Goal: Task Accomplishment & Management: Complete application form

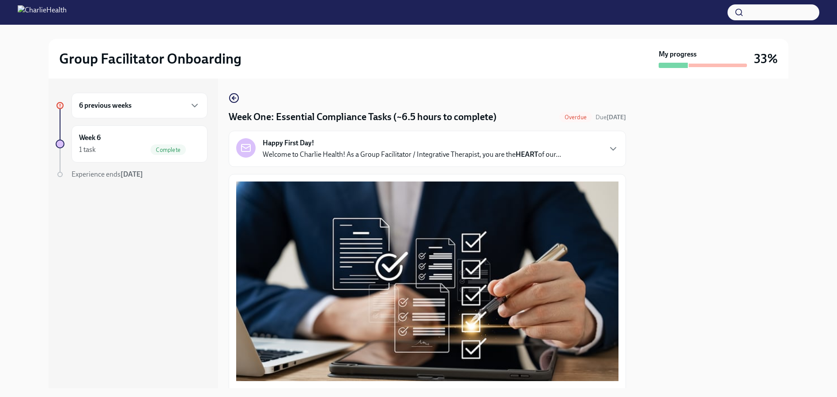
click at [136, 110] on div "6 previous weeks" at bounding box center [139, 105] width 121 height 11
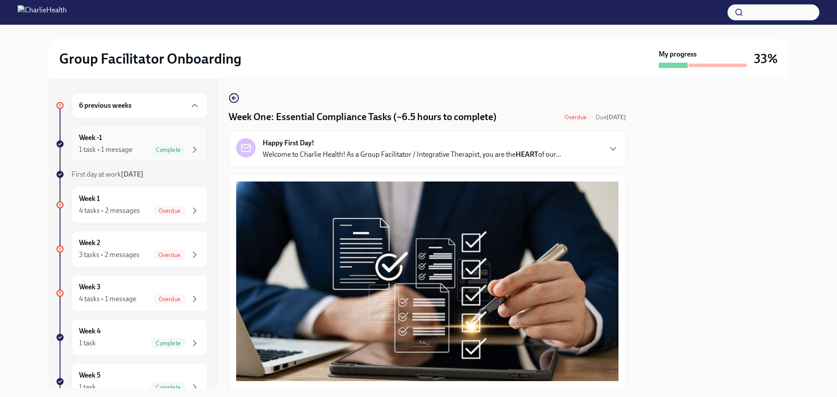
click at [141, 151] on div "1 task • 1 message Complete" at bounding box center [139, 149] width 121 height 11
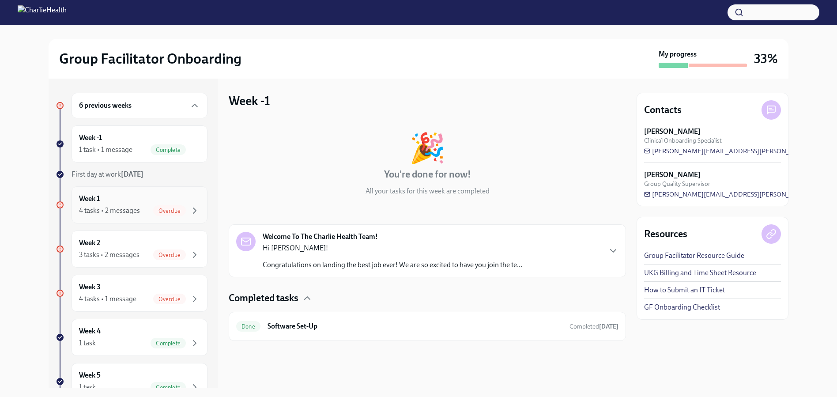
click at [154, 210] on span "Overdue" at bounding box center [169, 211] width 33 height 7
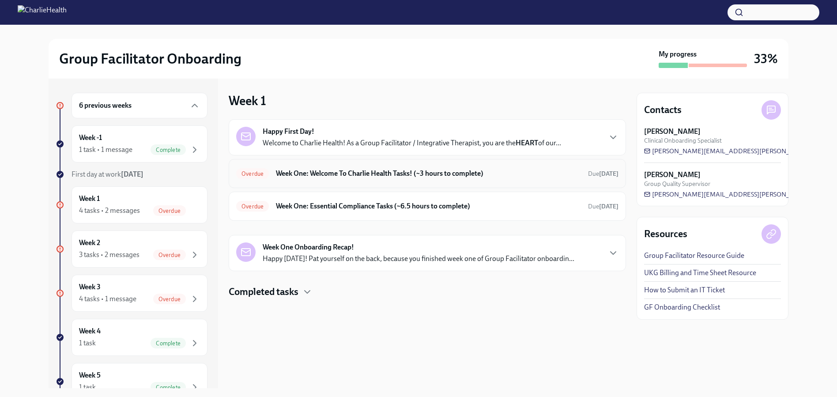
click at [277, 177] on h6 "Week One: Welcome To Charlie Health Tasks! (~3 hours to complete)" at bounding box center [428, 174] width 305 height 10
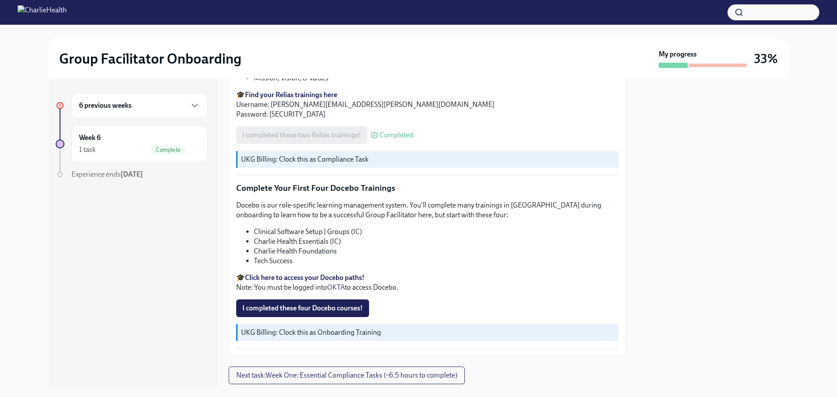
scroll to position [1192, 0]
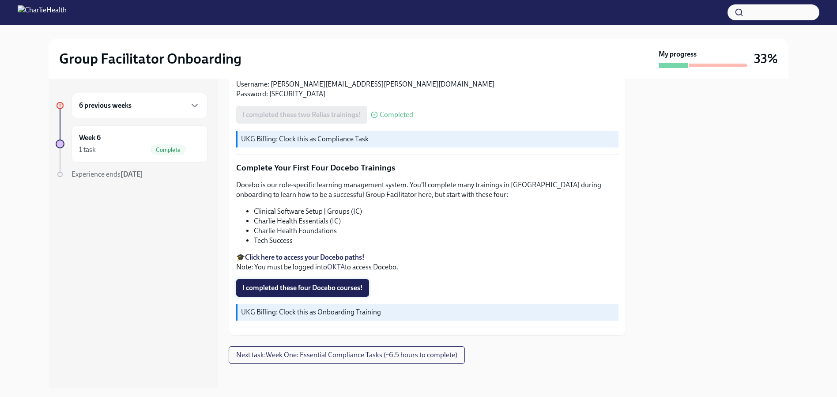
click at [332, 283] on span "I completed these four Docebo courses!" at bounding box center [302, 287] width 121 height 9
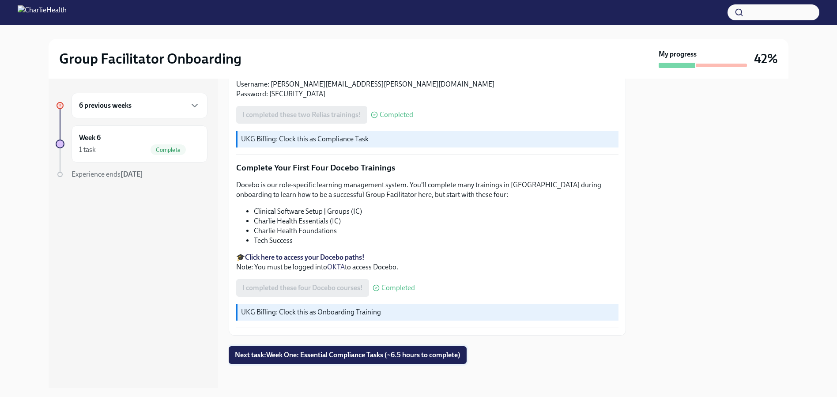
click at [293, 351] on span "Next task : Week One: Essential Compliance Tasks (~6.5 hours to complete)" at bounding box center [348, 355] width 226 height 9
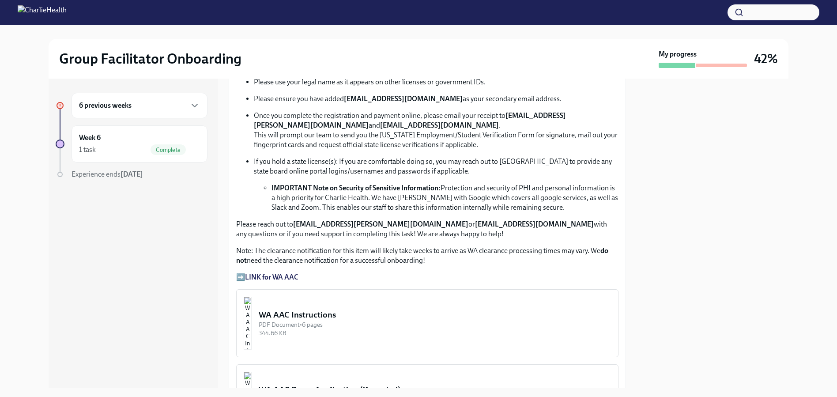
scroll to position [531, 0]
click at [145, 136] on div "Week 6 1 task Complete" at bounding box center [139, 144] width 121 height 22
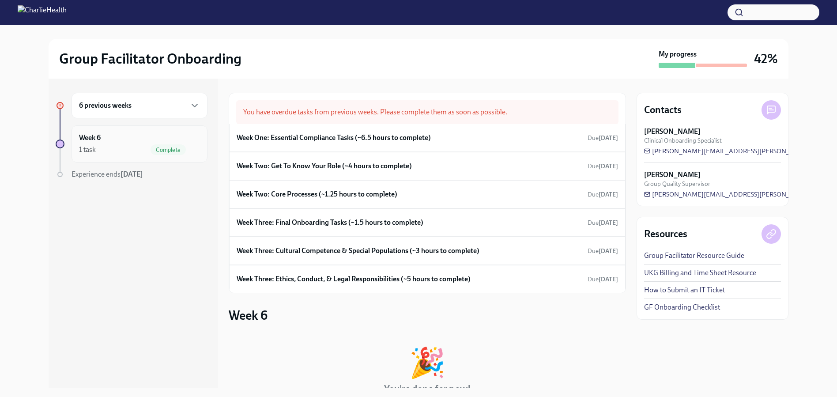
click at [142, 151] on div "1 task Complete" at bounding box center [139, 149] width 121 height 11
click at [268, 172] on div "Week Two: Get To Know Your Role (~4 hours to complete) Due Aug 25th" at bounding box center [427, 165] width 381 height 13
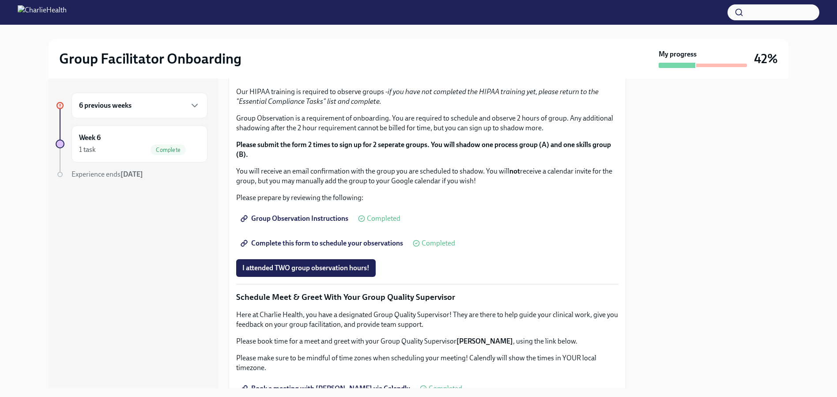
scroll to position [419, 0]
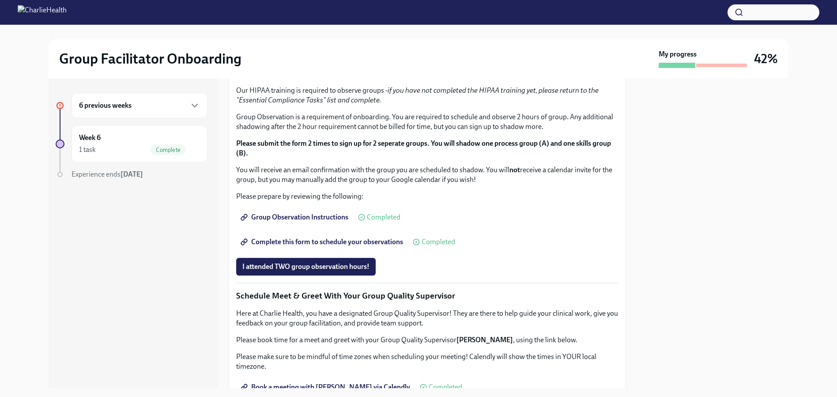
click at [308, 48] on span "I completed these three Docebo courses!" at bounding box center [304, 43] width 124 height 9
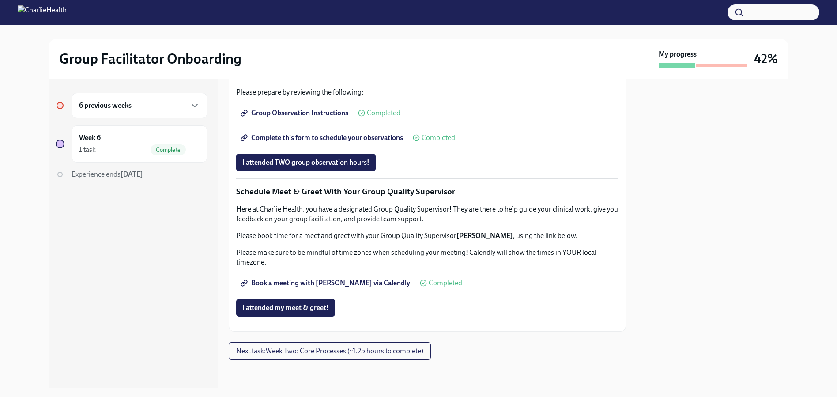
scroll to position [686, 0]
click at [296, 167] on span "I attended TWO group observation hours!" at bounding box center [305, 162] width 127 height 9
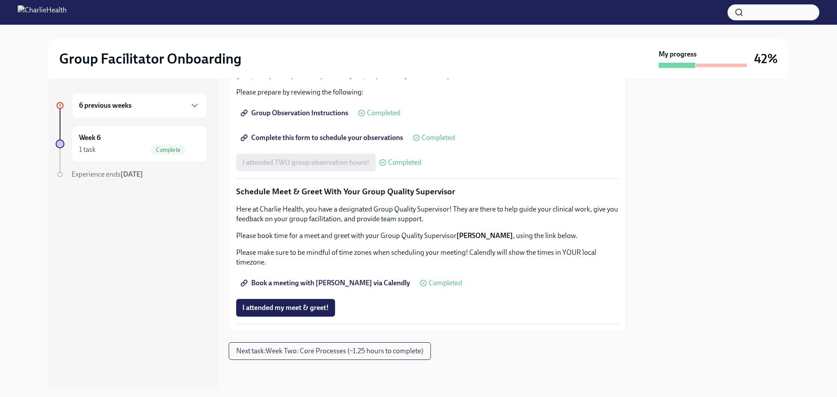
scroll to position [805, 0]
click at [290, 306] on span "I attended my meet & greet!" at bounding box center [285, 307] width 87 height 9
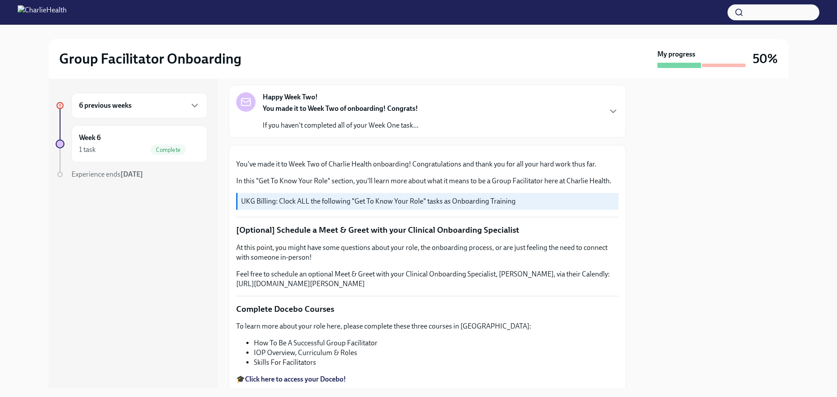
scroll to position [77, 0]
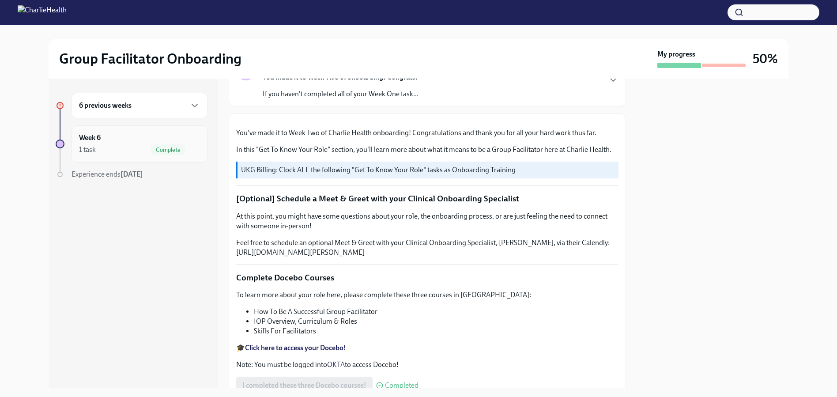
click at [132, 133] on div "Week 6 1 task Complete" at bounding box center [139, 144] width 121 height 22
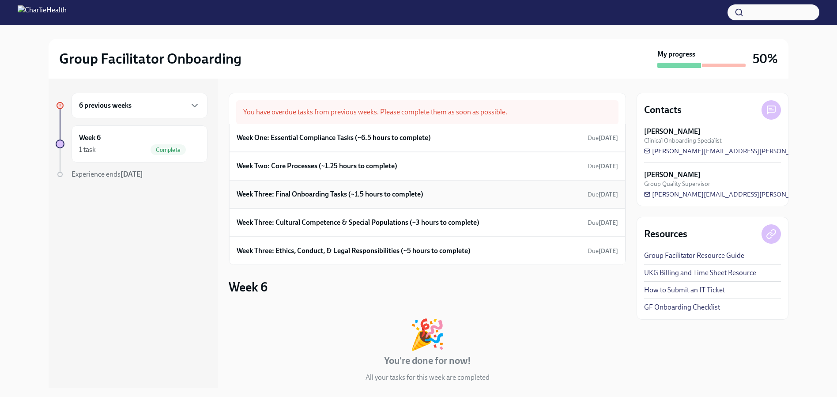
click at [287, 196] on h6 "Week Three: Final Onboarding Tasks (~1.5 hours to complete)" at bounding box center [330, 194] width 187 height 10
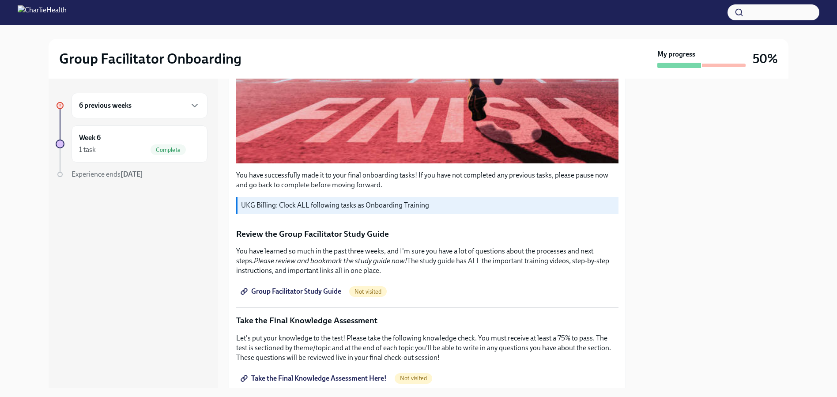
scroll to position [292, 0]
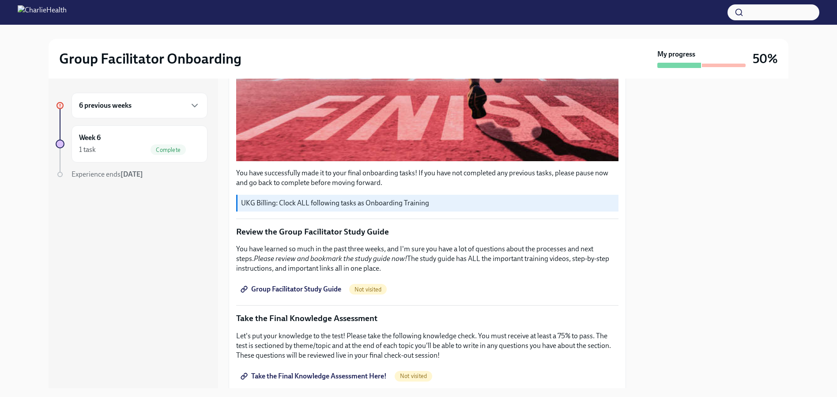
click at [325, 285] on span "Group Facilitator Study Guide" at bounding box center [291, 289] width 99 height 9
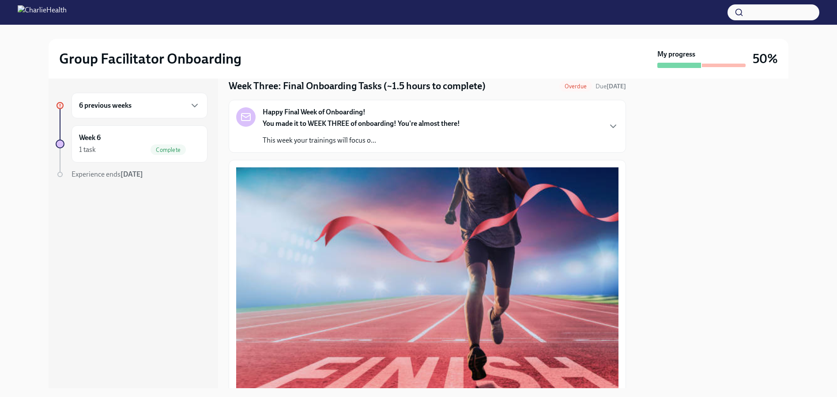
scroll to position [39, 0]
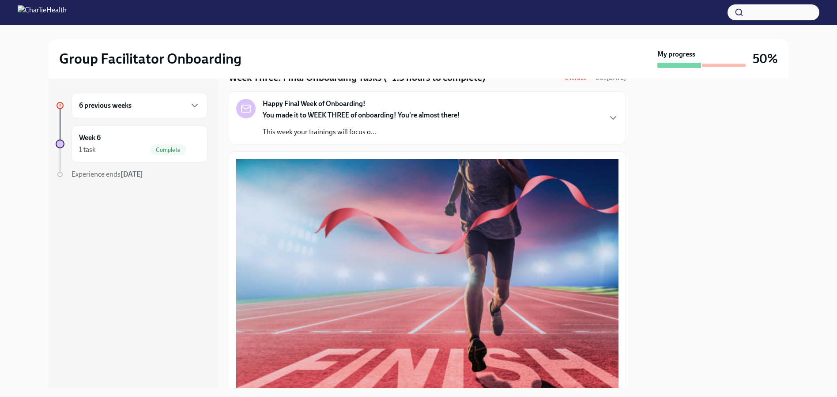
click at [307, 127] on p "This week your trainings will focus o..." at bounding box center [361, 132] width 197 height 10
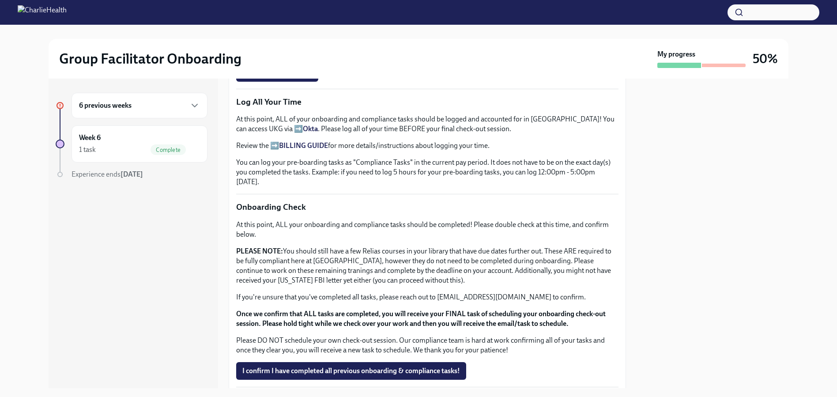
scroll to position [792, 0]
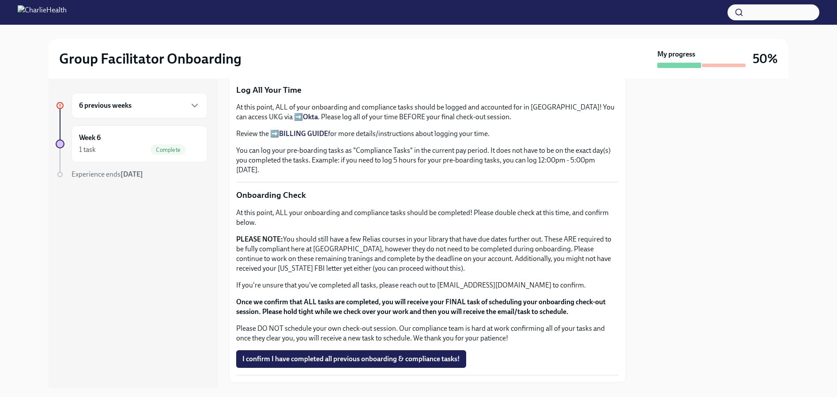
click at [318, 41] on span "Take the Final Knowledge Assessment Here!" at bounding box center [314, 36] width 144 height 9
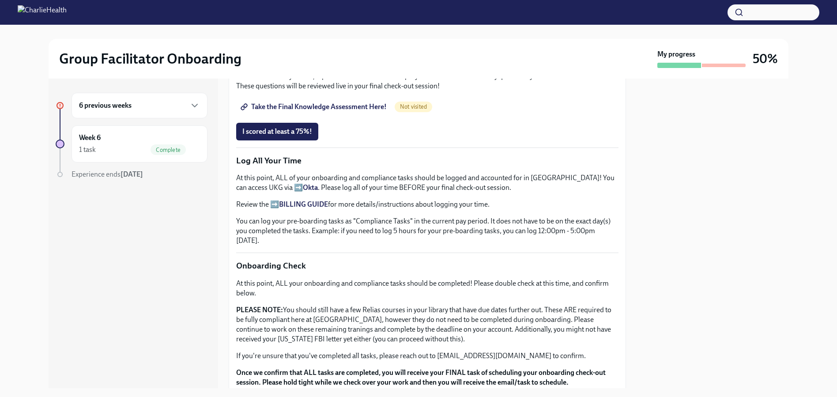
scroll to position [563, 0]
click at [284, 129] on span "I scored at least a 75%!" at bounding box center [277, 130] width 70 height 9
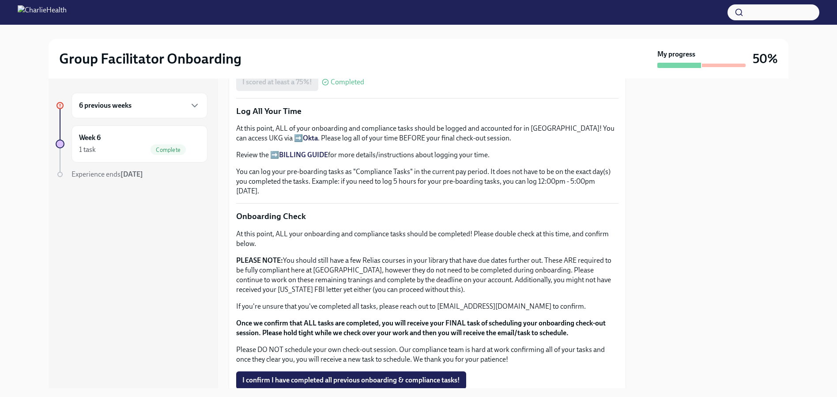
scroll to position [651, 0]
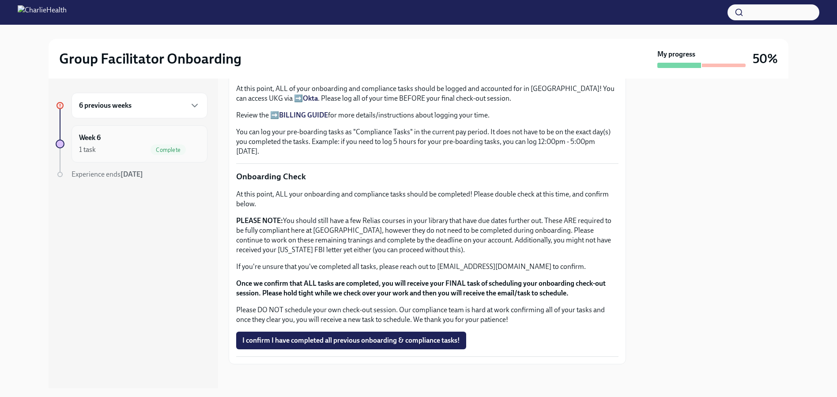
click at [130, 142] on div "Week 6 1 task Complete" at bounding box center [139, 144] width 121 height 22
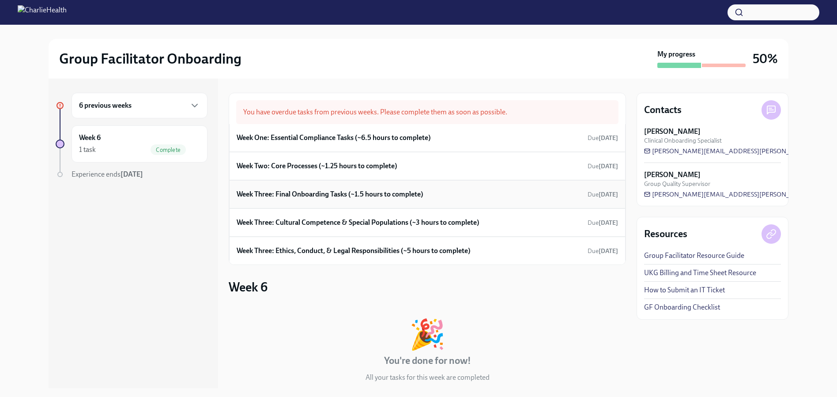
click at [302, 197] on h6 "Week Three: Final Onboarding Tasks (~1.5 hours to complete)" at bounding box center [330, 194] width 187 height 10
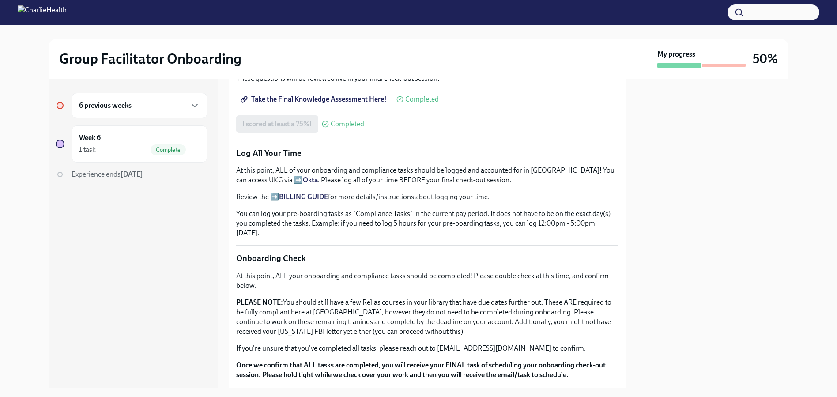
scroll to position [651, 0]
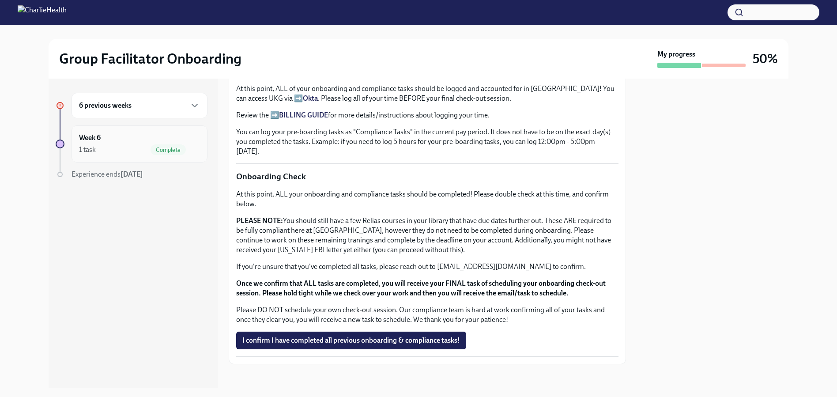
click at [117, 142] on div "Week 6 1 task Complete" at bounding box center [139, 144] width 121 height 22
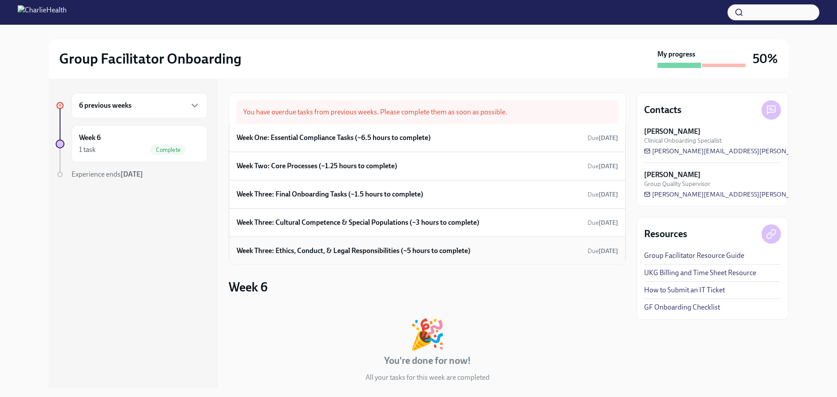
click at [271, 264] on div "Week Three: Ethics, Conduct, & Legal Responsibilities (~5 hours to complete) Du…" at bounding box center [427, 251] width 396 height 28
click at [256, 288] on h3 "Week 6" at bounding box center [248, 287] width 39 height 16
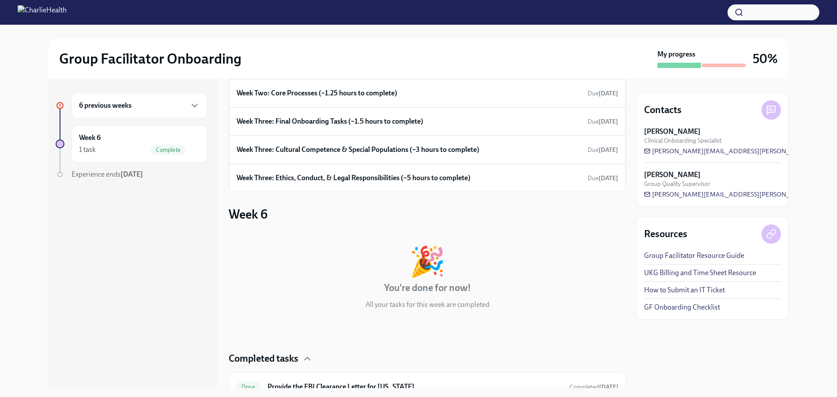
scroll to position [30, 0]
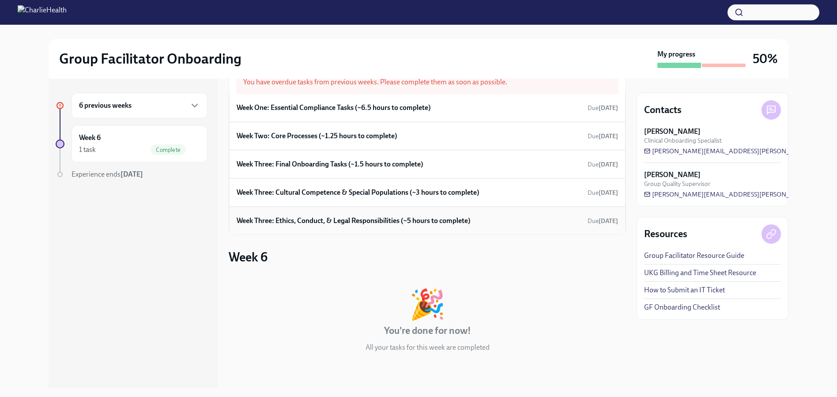
click at [279, 227] on div "Week Three: Ethics, Conduct, & Legal Responsibilities (~5 hours to complete) Du…" at bounding box center [427, 220] width 381 height 13
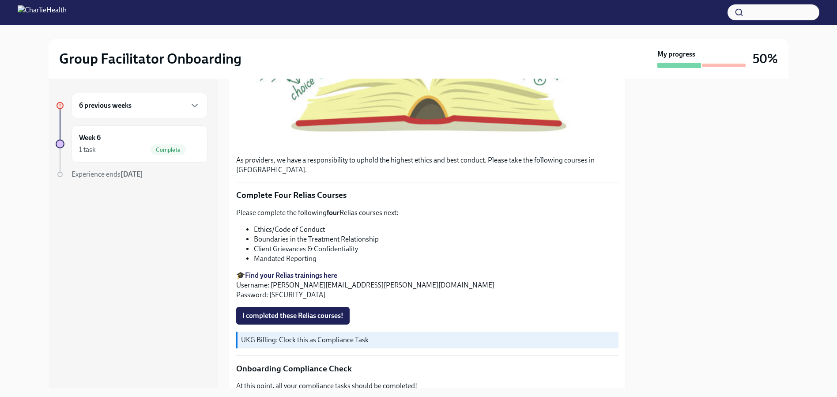
scroll to position [332, 0]
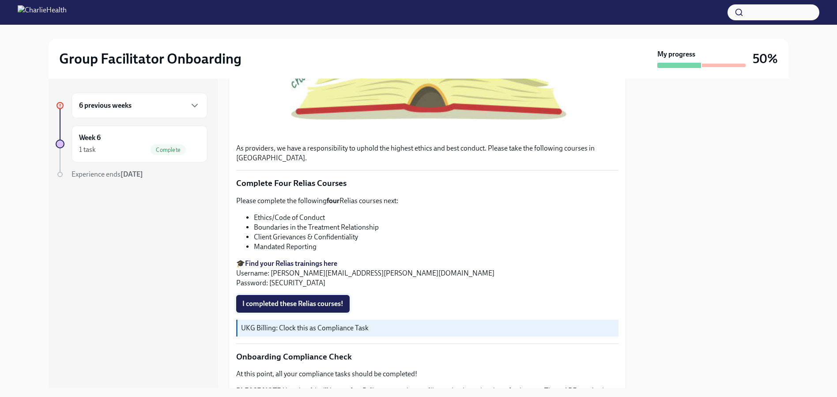
click at [328, 308] on span "I completed these Relias courses!" at bounding box center [292, 303] width 101 height 9
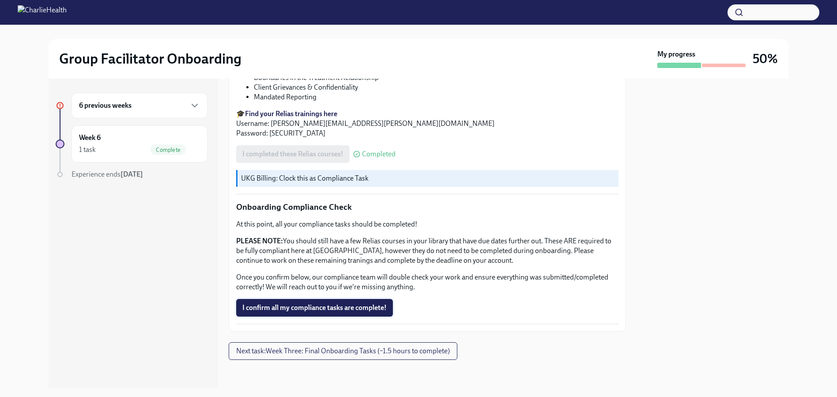
scroll to position [480, 0]
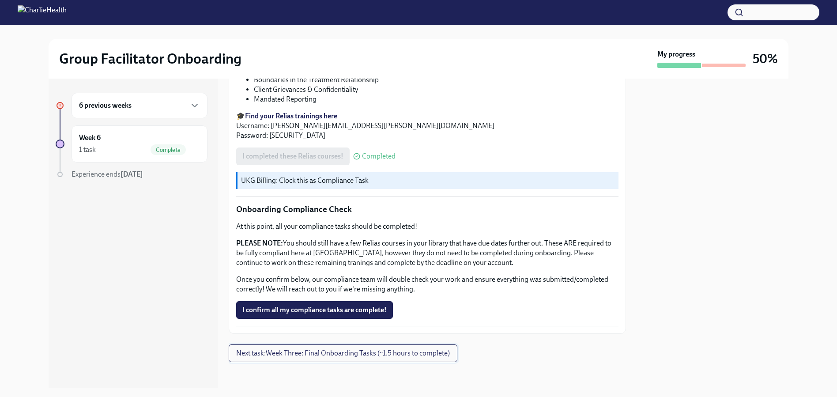
click at [295, 358] on span "Next task : Week Three: Final Onboarding Tasks (~1.5 hours to complete)" at bounding box center [343, 353] width 214 height 9
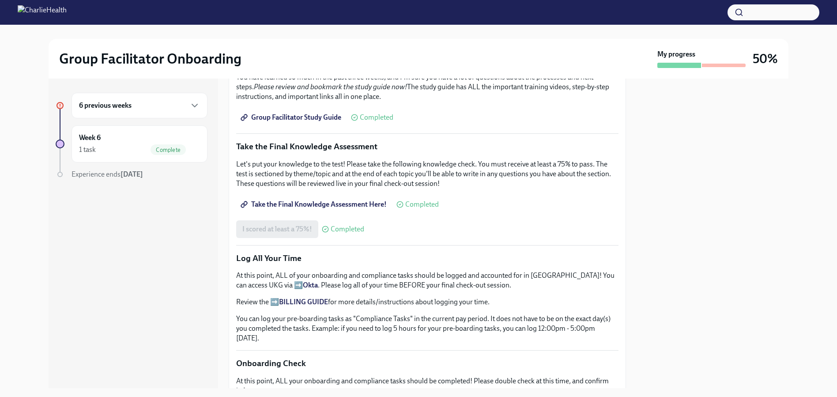
scroll to position [412, 0]
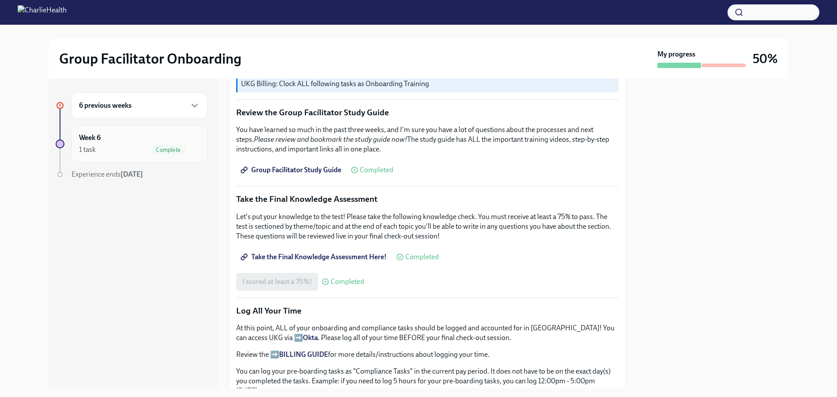
click at [157, 140] on div "Week 6 1 task Complete" at bounding box center [139, 144] width 121 height 22
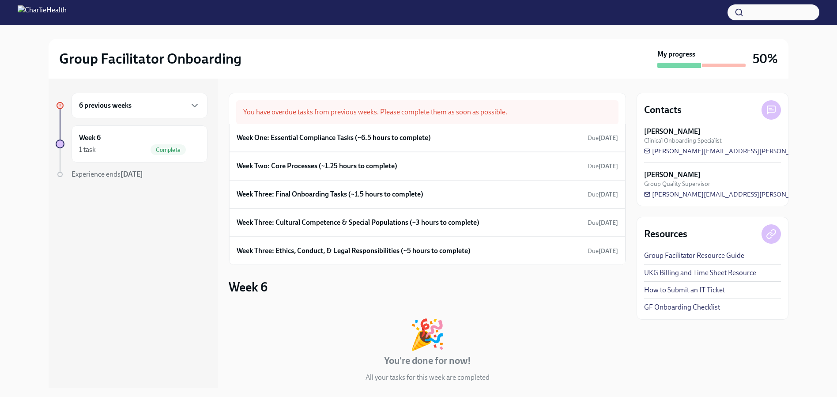
click at [147, 104] on div "6 previous weeks" at bounding box center [139, 105] width 121 height 11
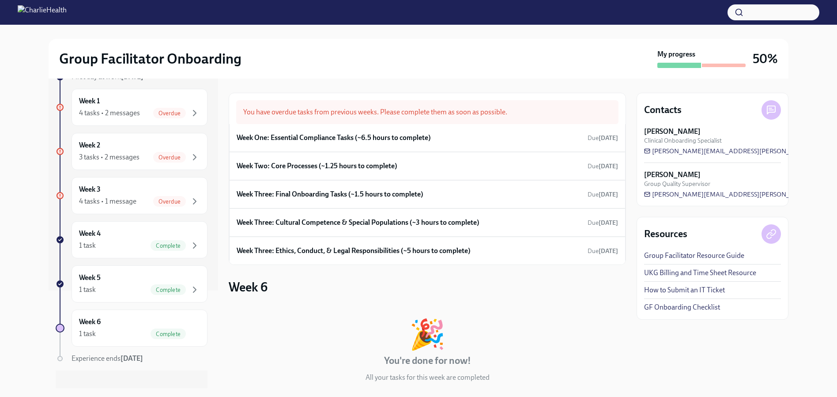
scroll to position [108, 0]
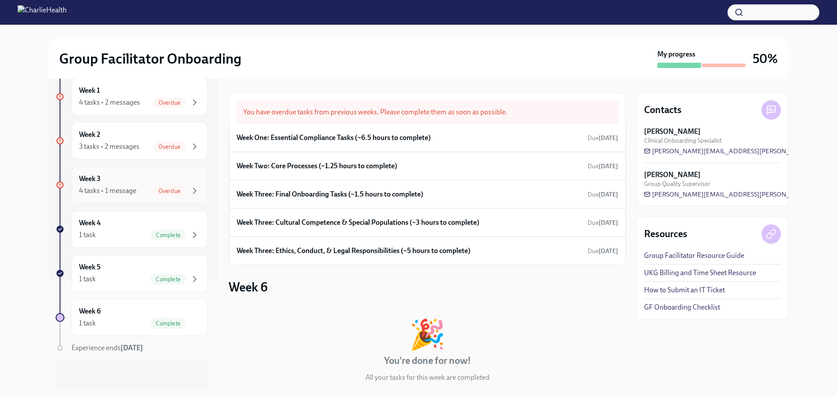
click at [106, 189] on div "4 tasks • 1 message" at bounding box center [107, 191] width 57 height 10
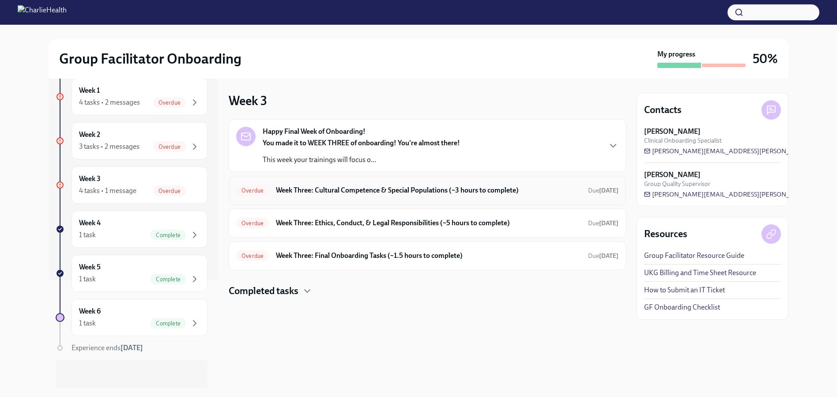
click at [287, 194] on h6 "Week Three: Cultural Competence & Special Populations (~3 hours to complete)" at bounding box center [428, 190] width 305 height 10
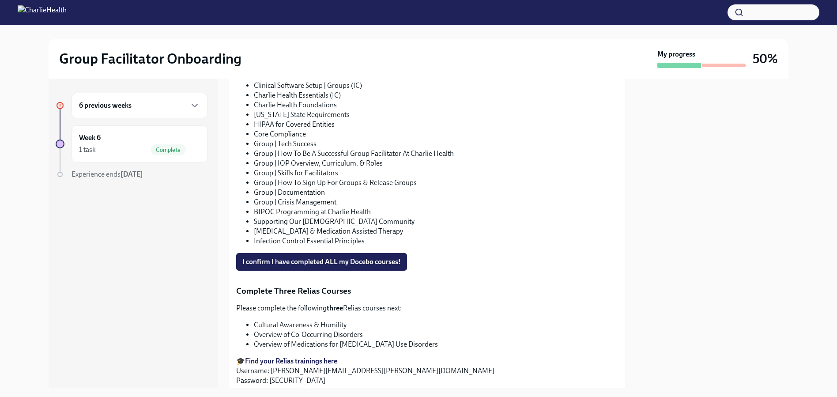
scroll to position [568, 0]
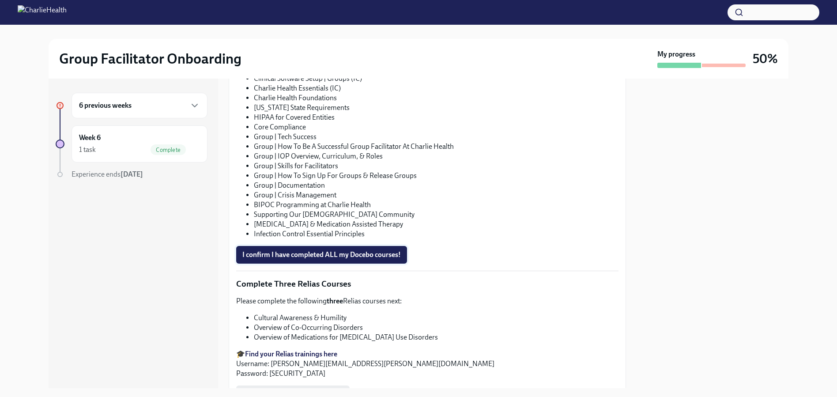
click at [329, 250] on span "I confirm I have completed ALL my Docebo courses!" at bounding box center [321, 254] width 159 height 9
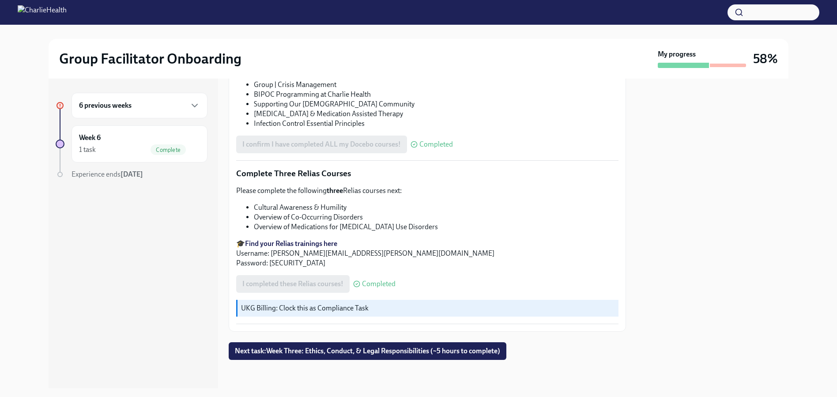
scroll to position [676, 0]
click at [348, 348] on span "Next task : Week Three: Ethics, Conduct, & Legal Responsibilities (~5 hours to …" at bounding box center [367, 351] width 265 height 9
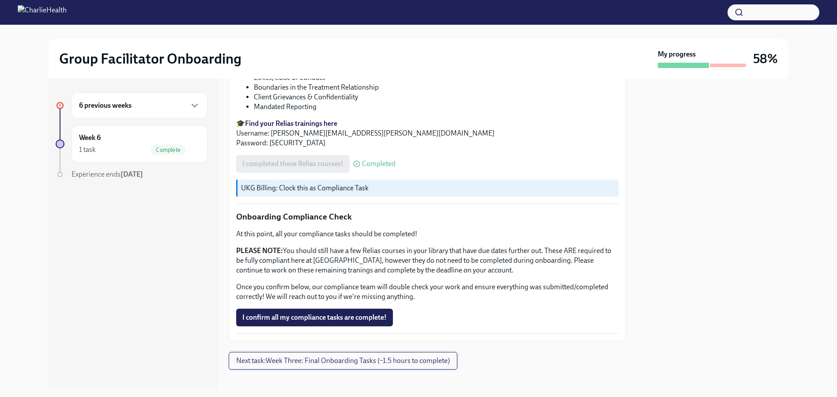
scroll to position [491, 0]
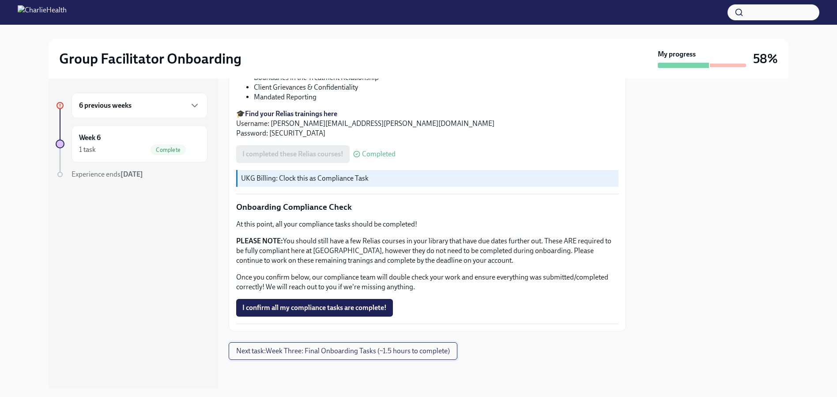
click at [325, 352] on span "Next task : Week Three: Final Onboarding Tasks (~1.5 hours to complete)" at bounding box center [343, 351] width 214 height 9
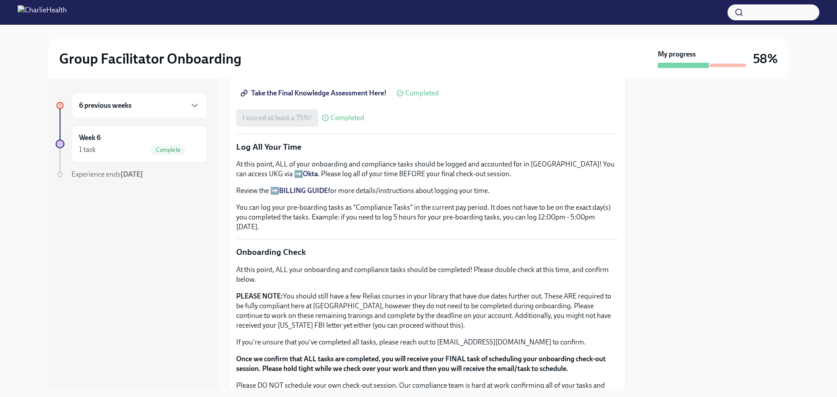
scroll to position [651, 0]
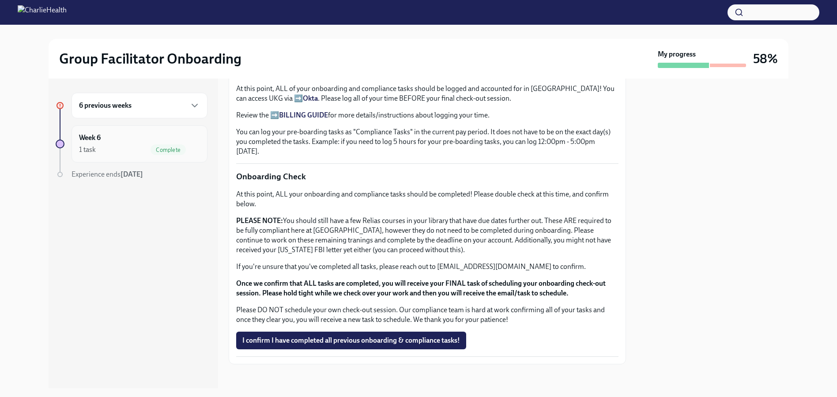
click at [140, 134] on div "Week 6 1 task Complete" at bounding box center [139, 144] width 121 height 22
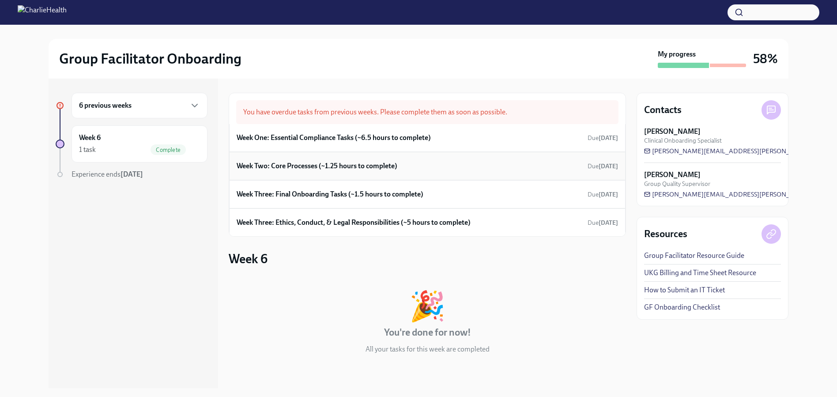
click at [279, 162] on h6 "Week Two: Core Processes (~1.25 hours to complete)" at bounding box center [317, 166] width 161 height 10
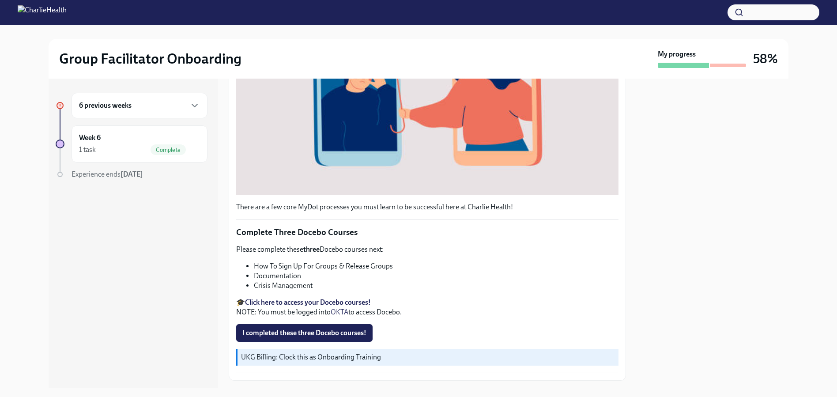
scroll to position [269, 0]
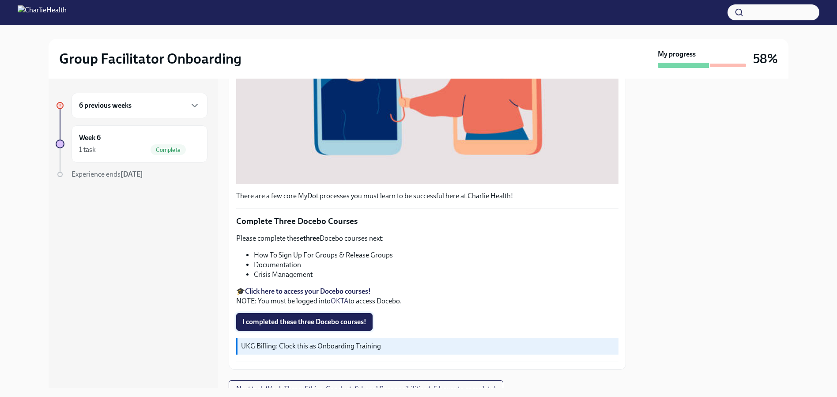
click at [348, 320] on span "I completed these three Docebo courses!" at bounding box center [304, 321] width 124 height 9
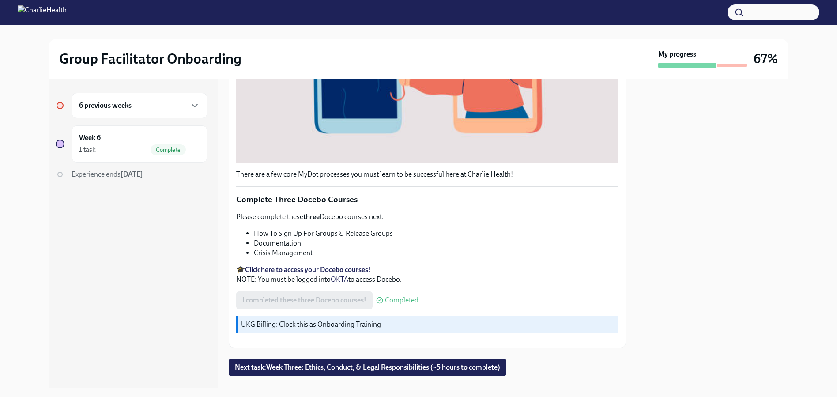
scroll to position [303, 0]
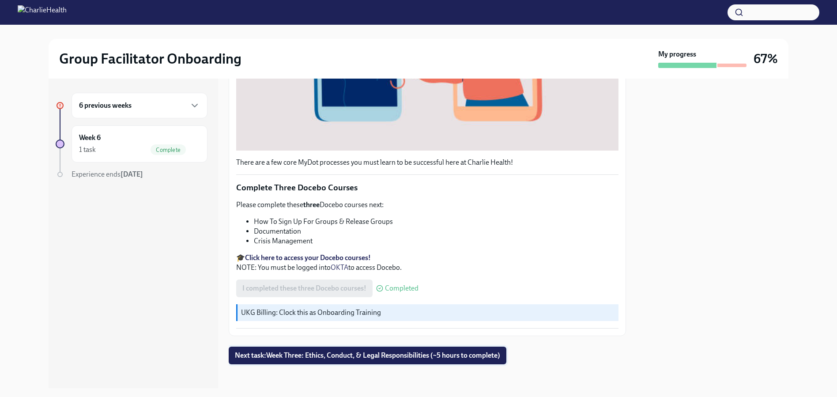
click at [323, 351] on span "Next task : Week Three: Ethics, Conduct, & Legal Responsibilities (~5 hours to …" at bounding box center [367, 355] width 265 height 9
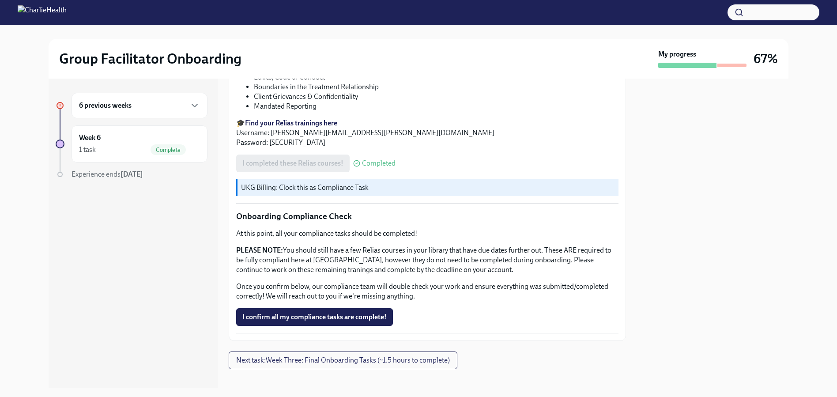
scroll to position [491, 0]
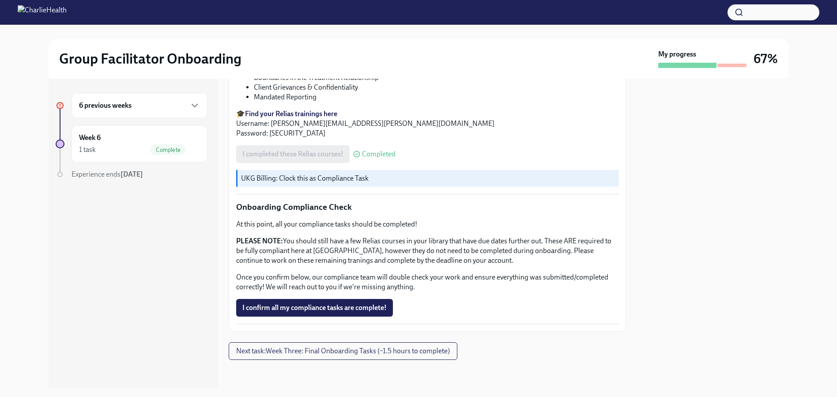
click at [125, 98] on div "6 previous weeks" at bounding box center [140, 106] width 136 height 26
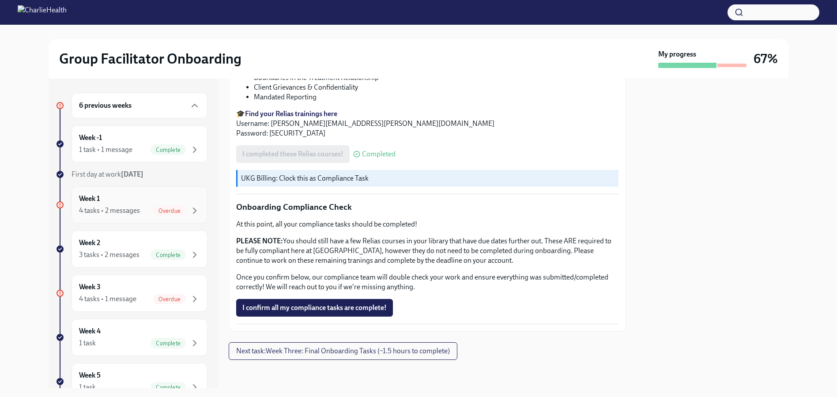
click at [140, 204] on div "Week 1 4 tasks • 2 messages Overdue" at bounding box center [139, 205] width 121 height 22
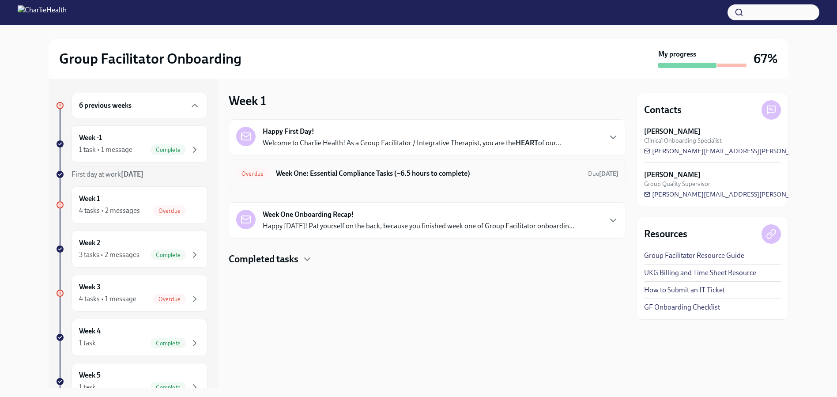
click at [277, 176] on h6 "Week One: Essential Compliance Tasks (~6.5 hours to complete)" at bounding box center [428, 174] width 305 height 10
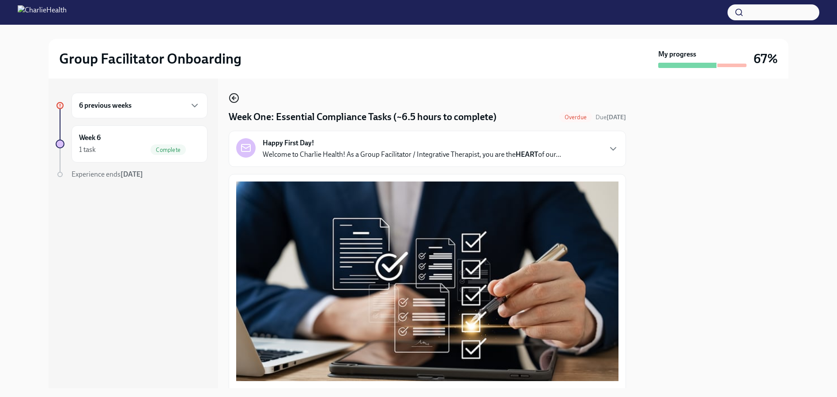
click at [233, 100] on icon "button" at bounding box center [234, 98] width 11 height 11
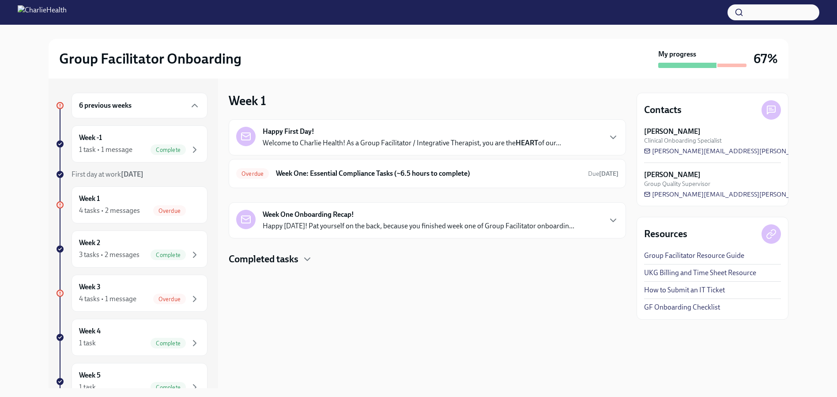
click at [287, 213] on strong "Week One Onboarding Recap!" at bounding box center [308, 215] width 91 height 10
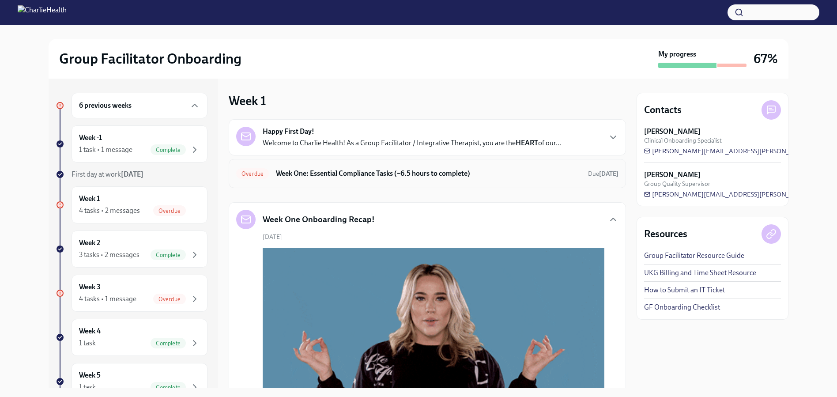
click at [307, 173] on h6 "Week One: Essential Compliance Tasks (~6.5 hours to complete)" at bounding box center [428, 174] width 305 height 10
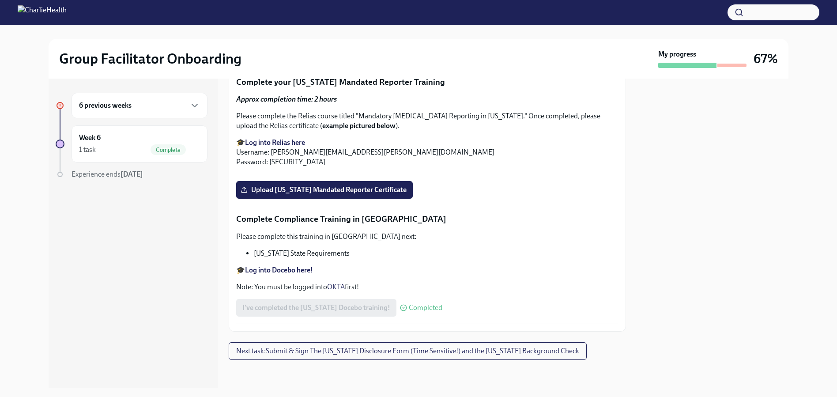
scroll to position [1892, 0]
click at [290, 194] on span "Upload [US_STATE] Mandated Reporter Certificate" at bounding box center [324, 189] width 164 height 9
click at [0, 0] on input "Upload [US_STATE] Mandated Reporter Certificate" at bounding box center [0, 0] width 0 height 0
click at [309, 194] on span "Upload [US_STATE] Mandated Reporter Certificate" at bounding box center [324, 189] width 164 height 9
click at [0, 0] on input "Upload [US_STATE] Mandated Reporter Certificate" at bounding box center [0, 0] width 0 height 0
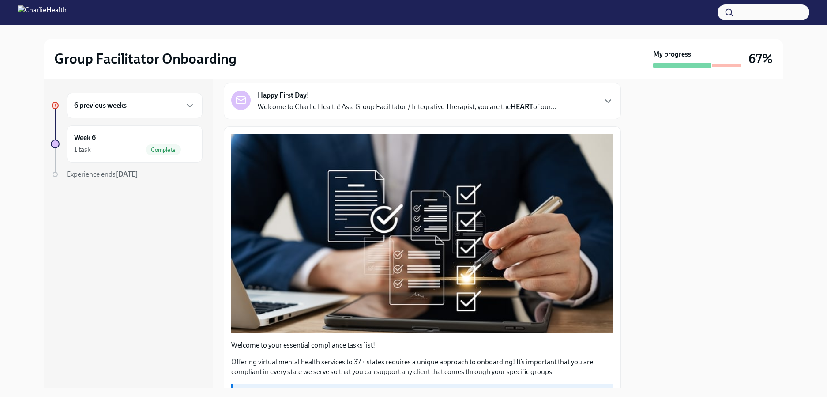
scroll to position [12, 0]
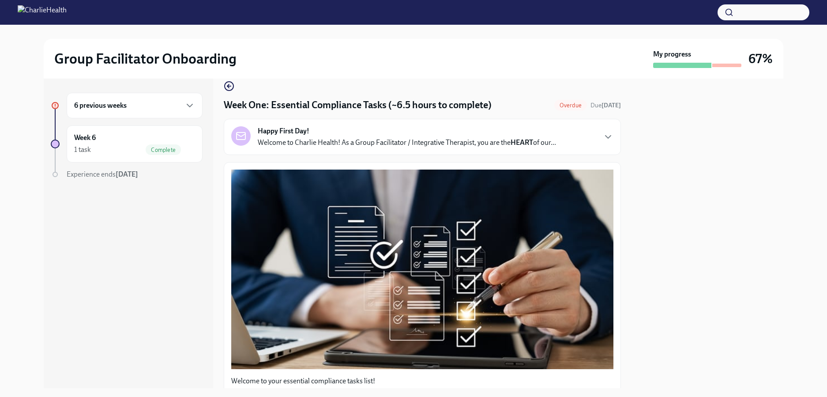
click at [335, 138] on p "Welcome to Charlie Health! As a Group Facilitator / Integrative Therapist, you …" at bounding box center [407, 143] width 298 height 10
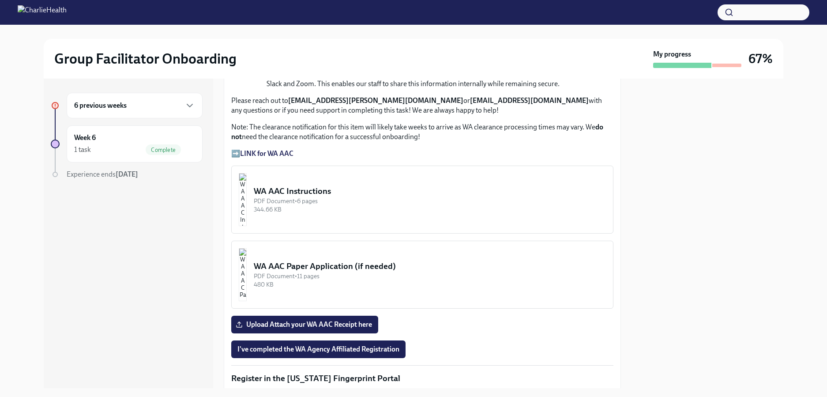
scroll to position [896, 0]
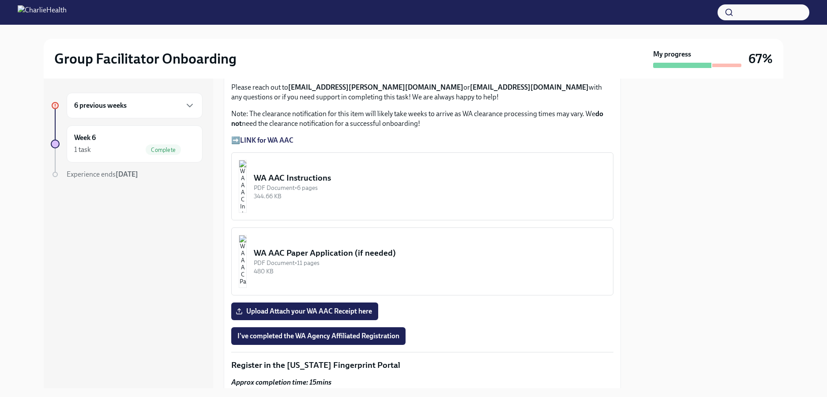
click at [285, 144] on strong "LINK for WA AAC" at bounding box center [266, 140] width 53 height 8
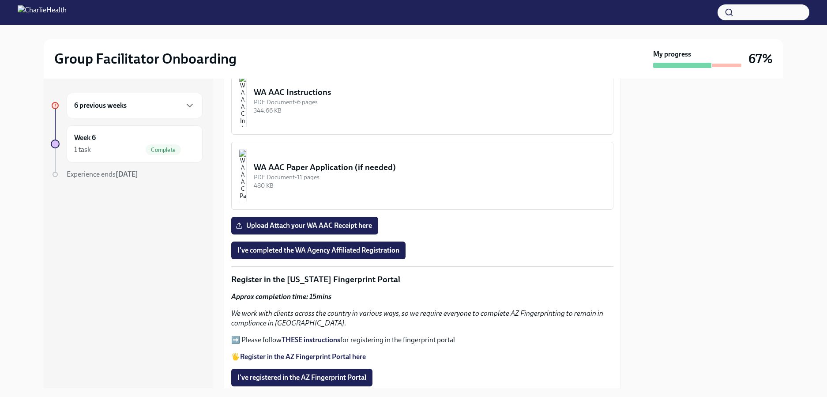
scroll to position [1051, 0]
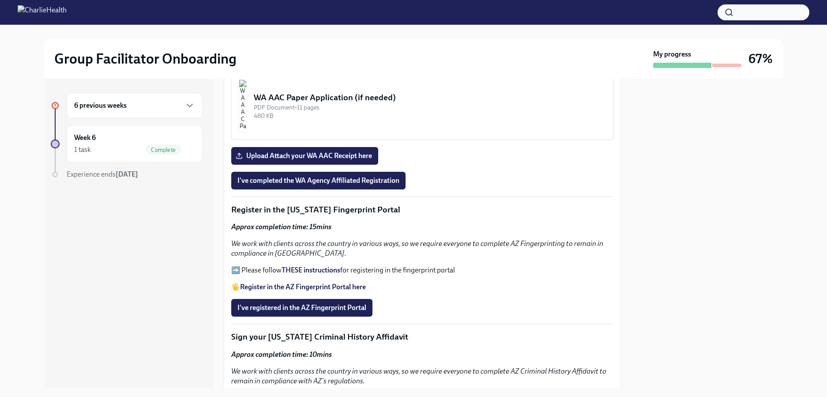
click at [308, 37] on div "PDF Document • 6 pages" at bounding box center [430, 32] width 352 height 8
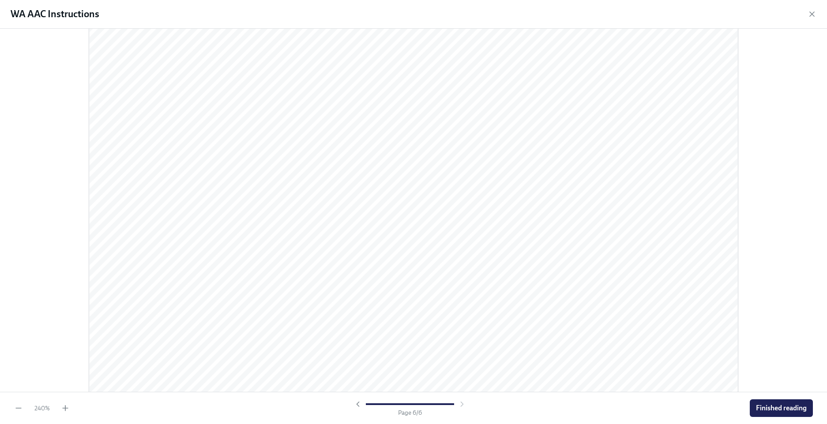
scroll to position [4735, 0]
click at [779, 396] on button "Finished reading" at bounding box center [781, 409] width 63 height 18
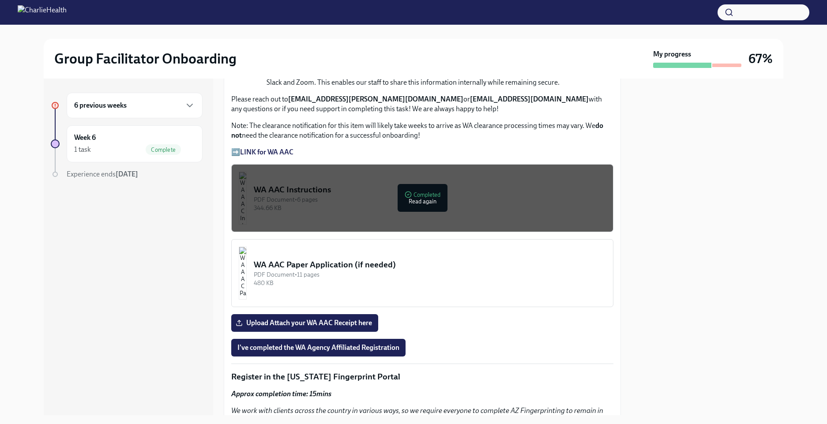
scroll to position [728, 0]
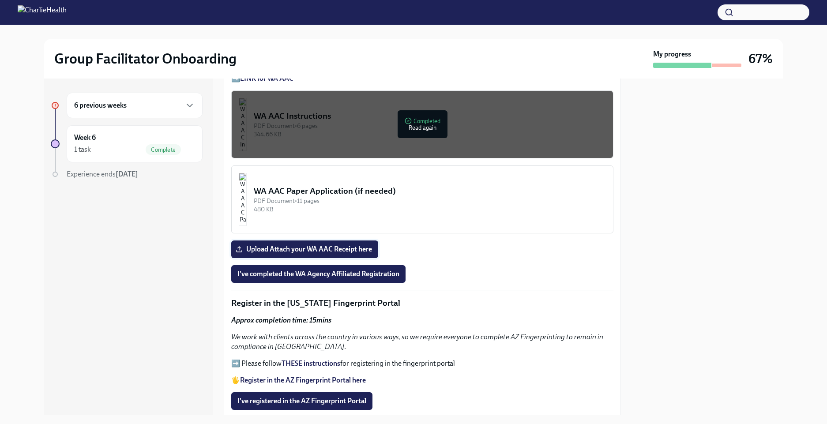
click at [328, 248] on span "Upload Attach your WA AAC Receipt here" at bounding box center [305, 249] width 135 height 9
click at [0, 0] on input "Upload Attach your WA AAC Receipt here" at bounding box center [0, 0] width 0 height 0
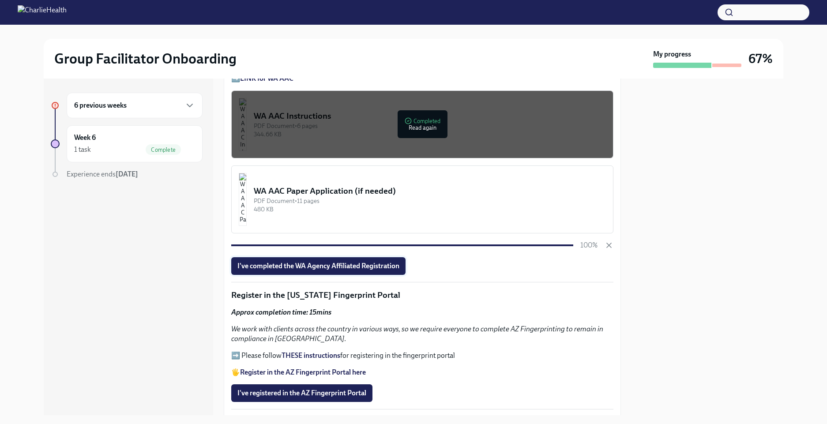
click at [352, 263] on span "I've completed the WA Agency Affiliated Registration" at bounding box center [319, 266] width 162 height 9
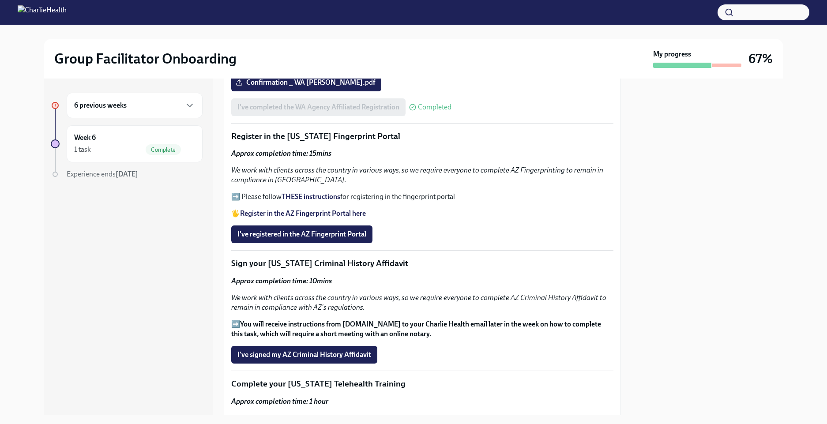
scroll to position [919, 0]
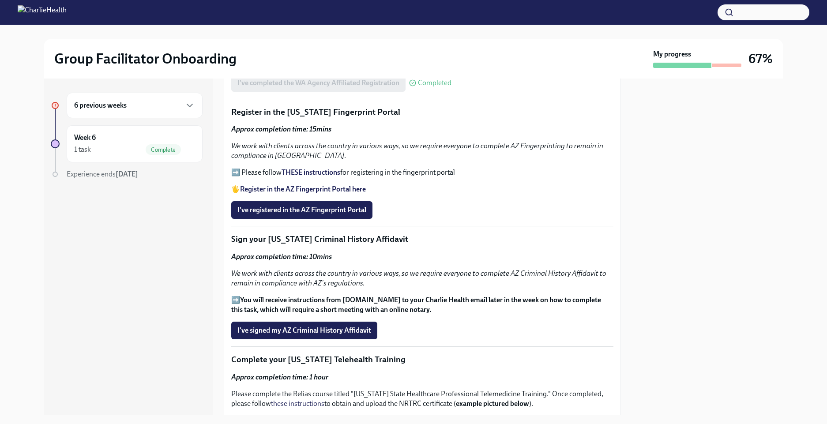
click at [302, 169] on strong "THESE instructions" at bounding box center [311, 172] width 59 height 8
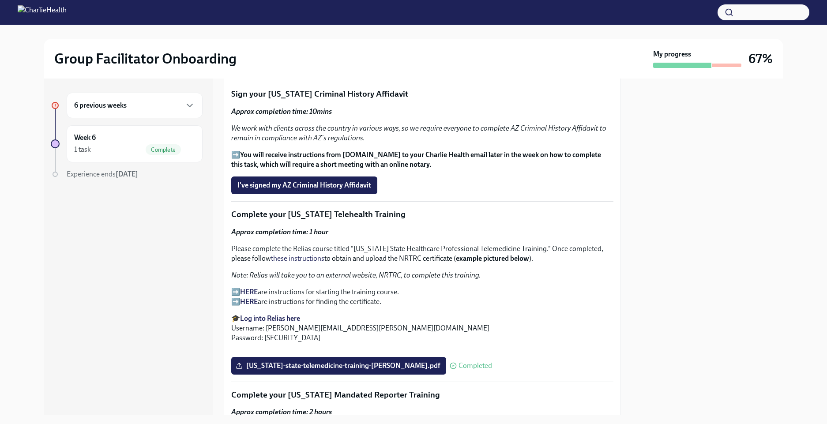
scroll to position [1067, 0]
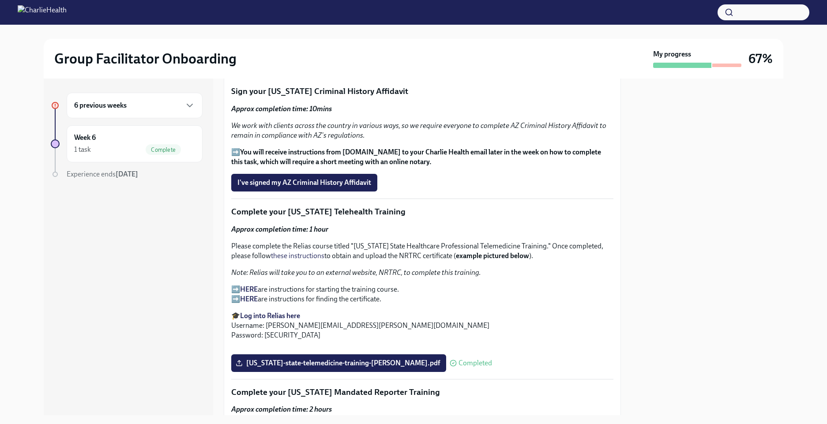
click at [283, 141] on div "Approx completion time: 10mins We work with clients across the country in vario…" at bounding box center [422, 135] width 382 height 63
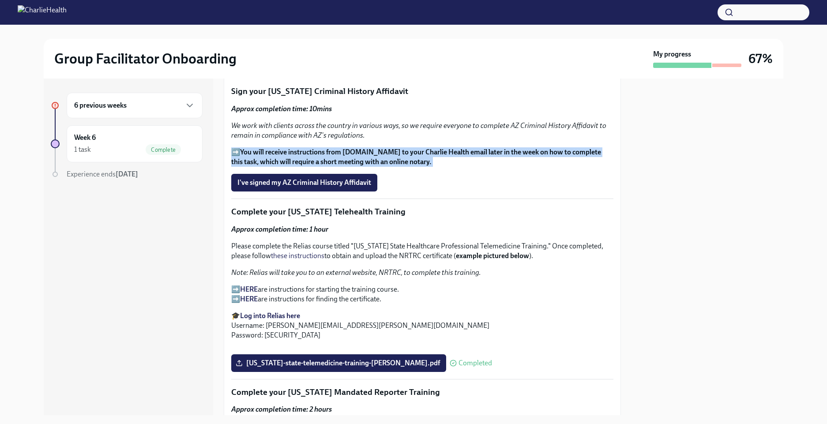
click at [283, 141] on div "Approx completion time: 10mins We work with clients across the country in vario…" at bounding box center [422, 135] width 382 height 63
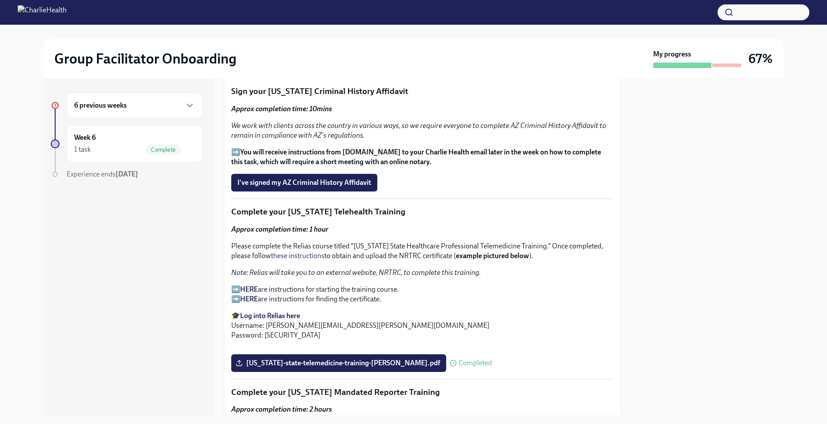
click at [281, 140] on div "Approx completion time: 10mins We work with clients across the country in vario…" at bounding box center [422, 135] width 382 height 63
click at [303, 178] on span "I've signed my AZ Criminal History Affidavit" at bounding box center [305, 182] width 134 height 9
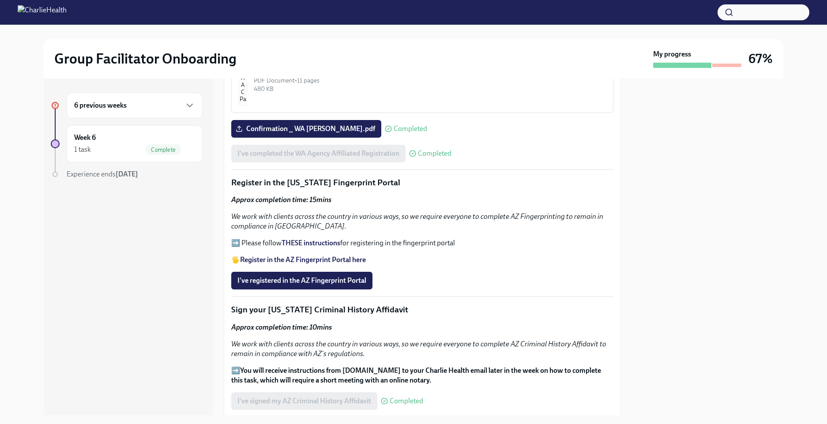
scroll to position [911, 0]
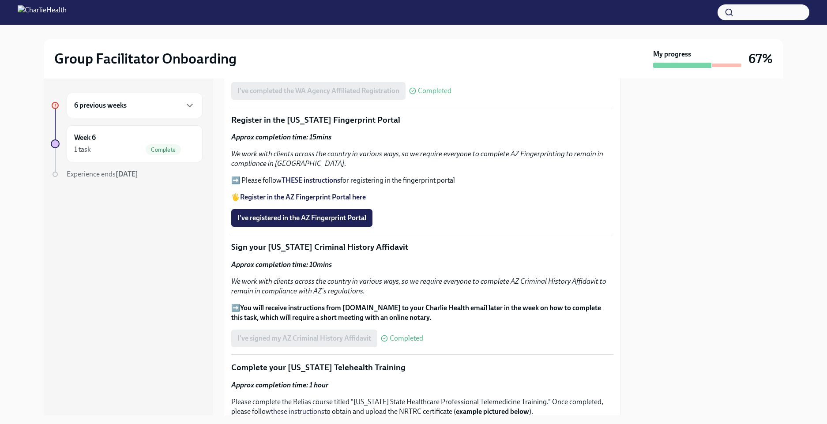
click at [322, 193] on strong "Register in the AZ Fingerprint Portal here" at bounding box center [303, 197] width 126 height 8
click at [304, 214] on span "I've registered in the AZ Fingerprint Portal" at bounding box center [302, 218] width 129 height 9
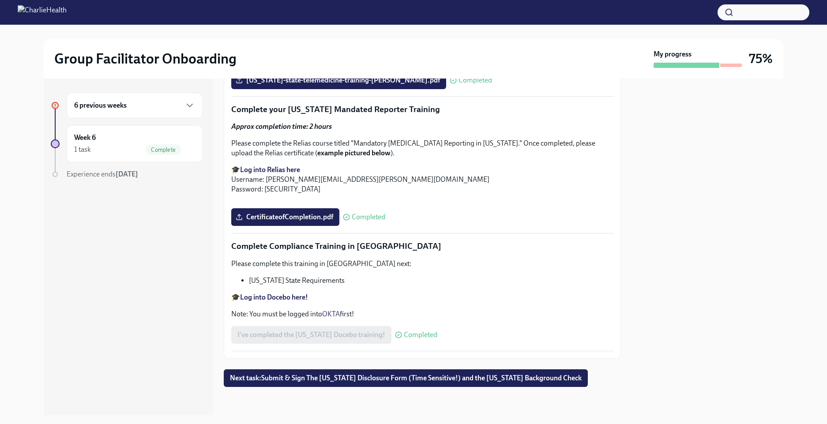
scroll to position [1914, 0]
click at [315, 381] on span "Next task : Submit & Sign The Utah Disclosure Form (Time Sensitive!) and the Lo…" at bounding box center [406, 378] width 352 height 9
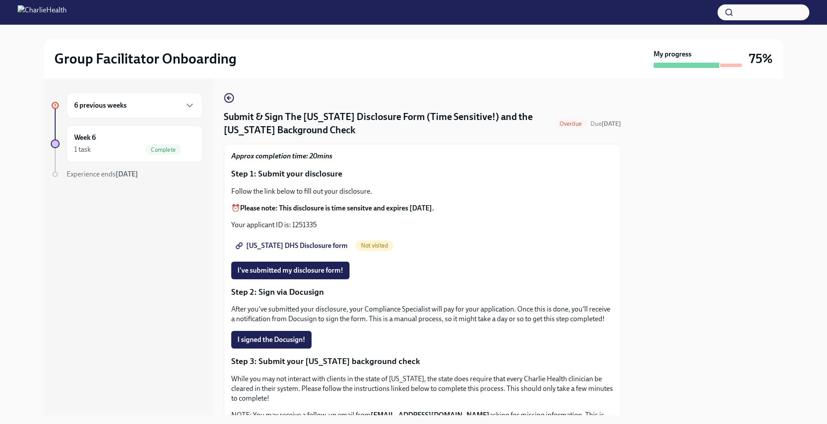
click at [273, 243] on span "Utah DHS Disclosure form" at bounding box center [293, 246] width 110 height 9
click at [305, 220] on p "Your applicant ID is: 1251335" at bounding box center [422, 225] width 382 height 10
copy p "1251335"
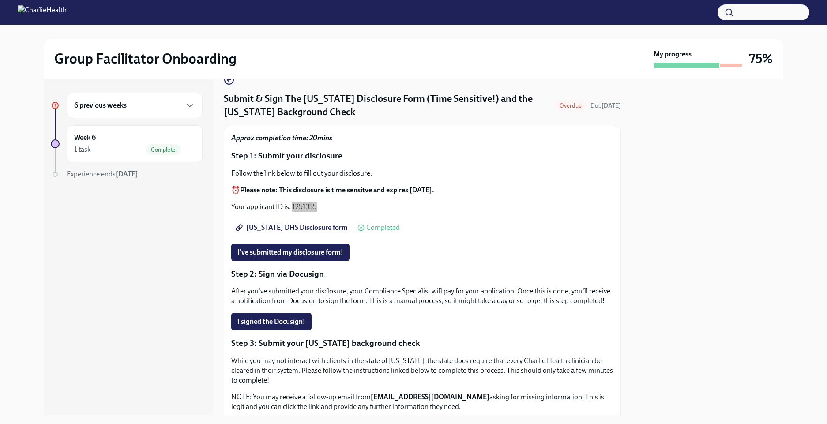
scroll to position [53, 0]
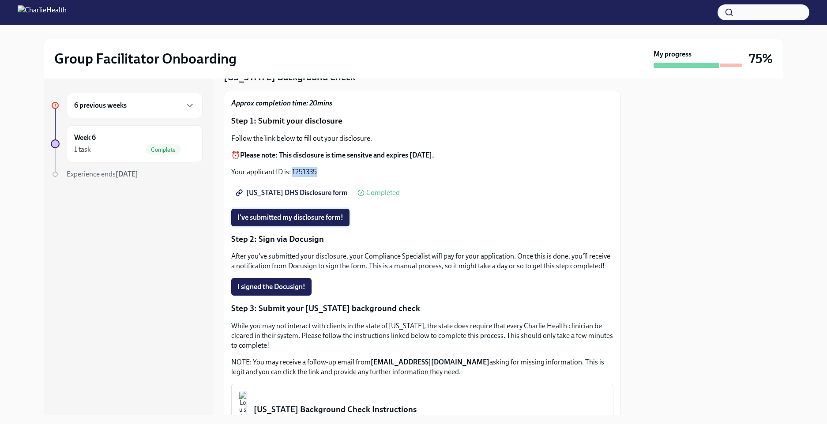
click at [261, 222] on span "I've submitted my disclosure form!" at bounding box center [291, 217] width 106 height 9
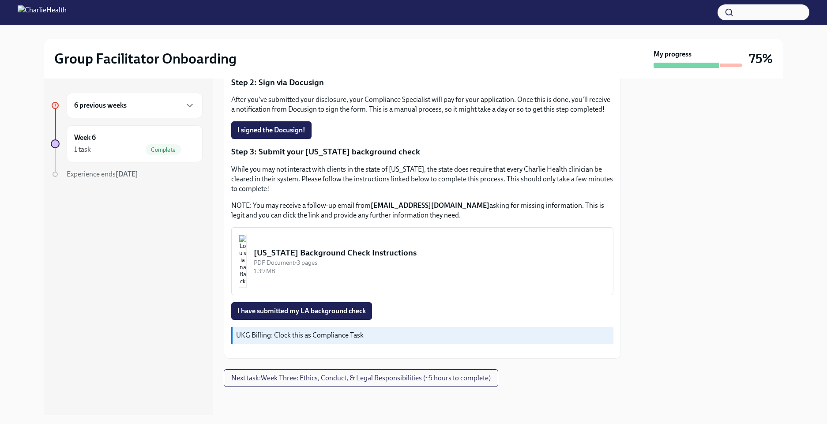
scroll to position [219, 0]
click at [313, 264] on div "PDF Document • 3 pages" at bounding box center [430, 263] width 352 height 8
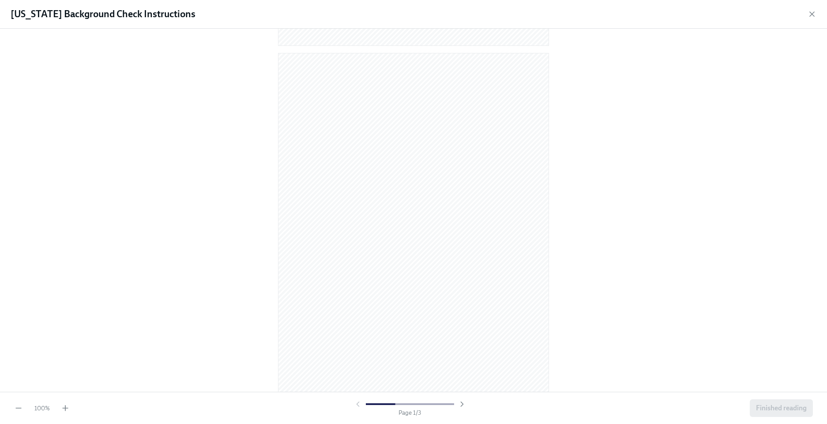
scroll to position [717, 0]
click at [770, 396] on span "Finished reading" at bounding box center [781, 408] width 51 height 9
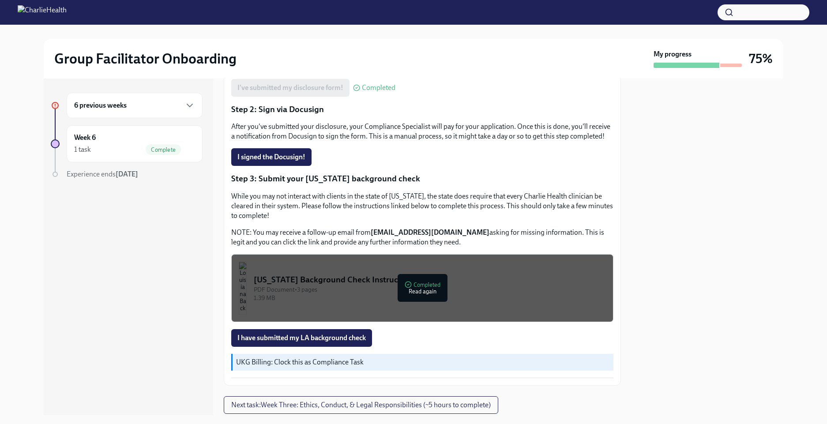
scroll to position [204, 0]
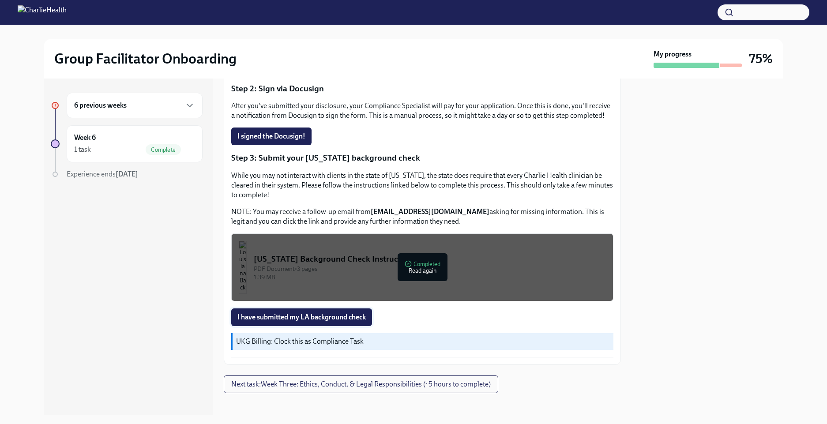
click at [307, 322] on span "I have submitted my LA background check" at bounding box center [302, 317] width 128 height 9
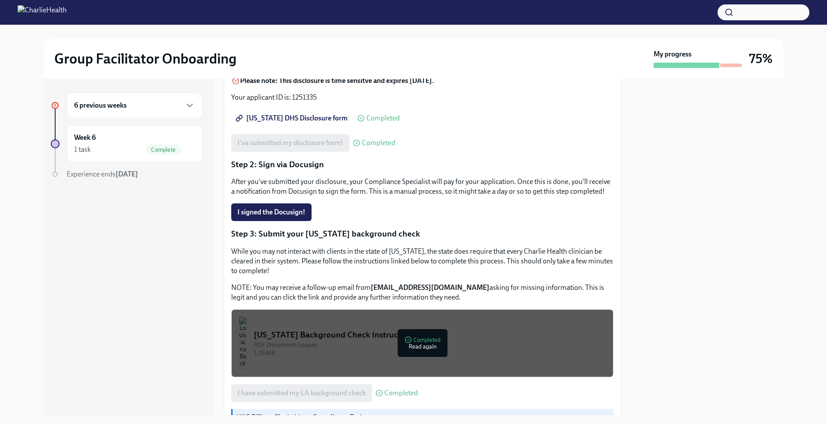
scroll to position [219, 0]
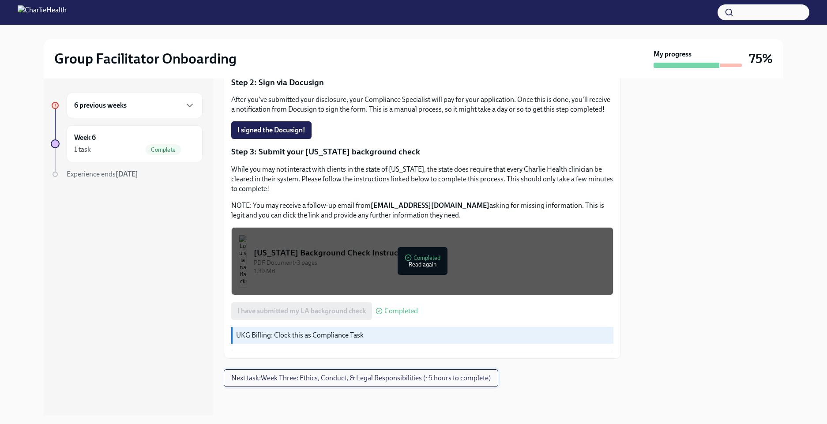
click at [332, 381] on span "Next task : Week Three: Ethics, Conduct, & Legal Responsibilities (~5 hours to …" at bounding box center [361, 378] width 260 height 9
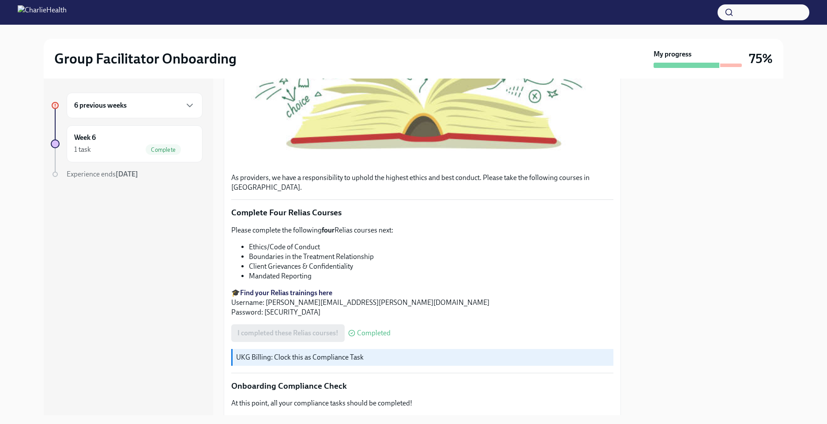
scroll to position [463, 0]
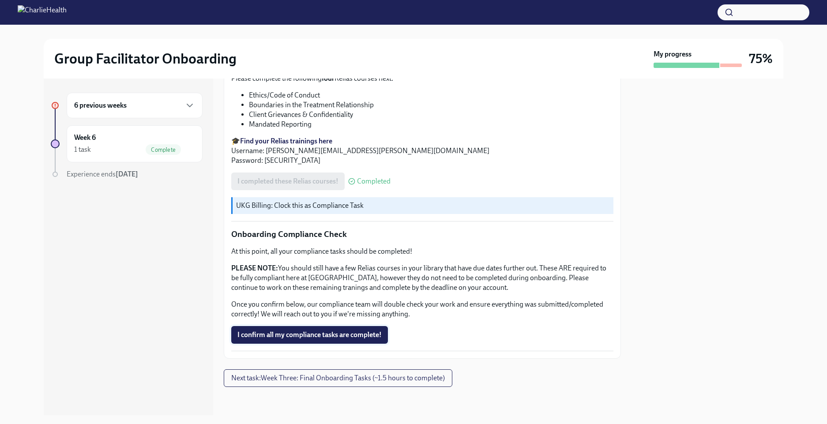
click at [298, 327] on button "I confirm all my compliance tasks are complete!" at bounding box center [309, 335] width 157 height 18
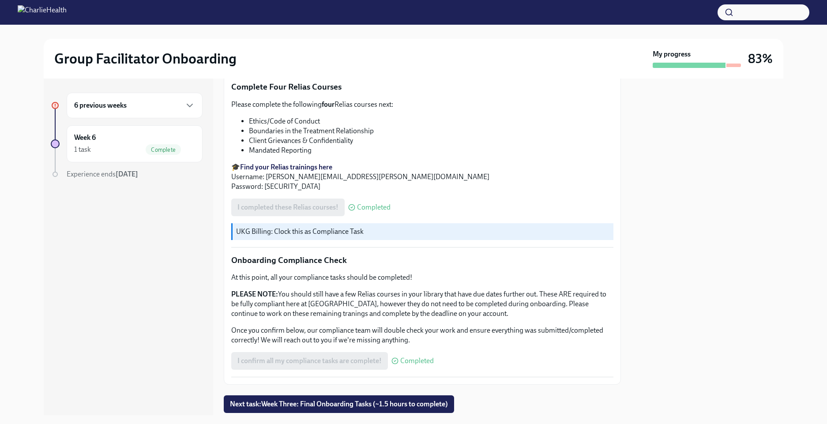
scroll to position [450, 0]
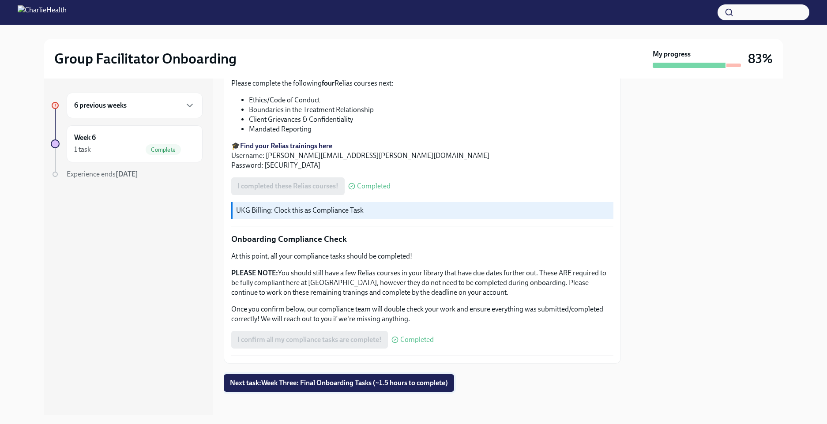
click at [317, 381] on span "Next task : Week Three: Final Onboarding Tasks (~1.5 hours to complete)" at bounding box center [339, 383] width 218 height 9
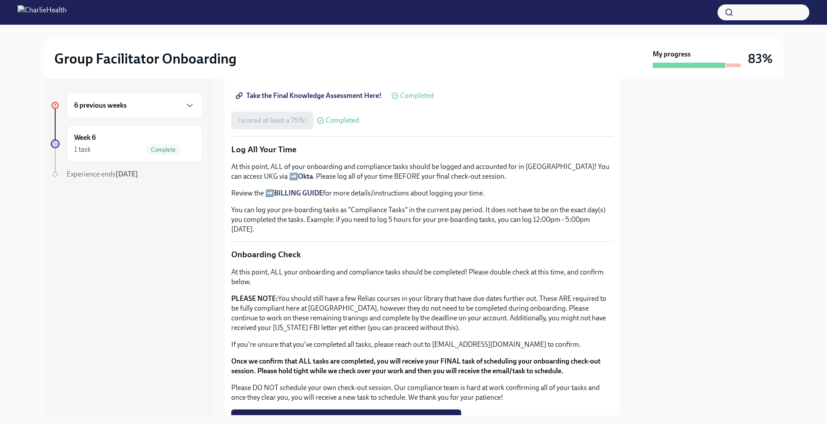
scroll to position [623, 0]
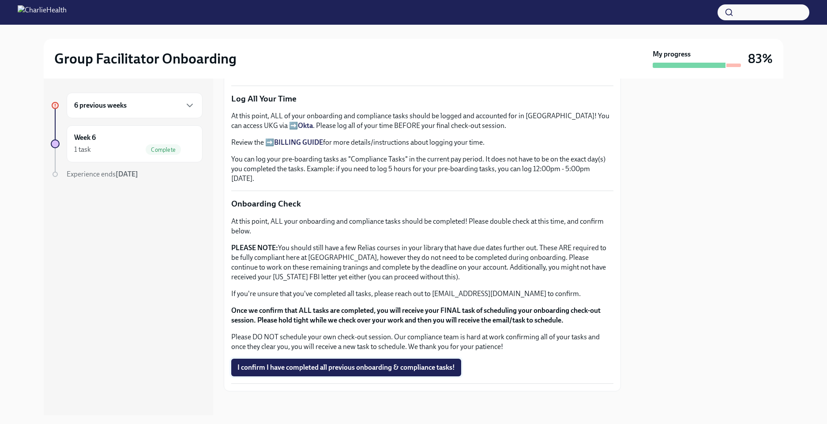
click at [304, 363] on span "I confirm I have completed all previous onboarding & compliance tasks!" at bounding box center [347, 367] width 218 height 9
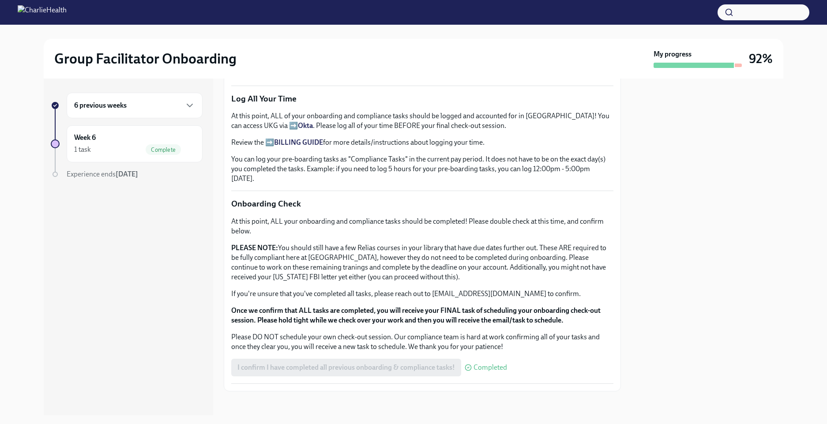
click at [298, 360] on div "I confirm I have completed all previous onboarding & compliance tasks! Completed" at bounding box center [369, 368] width 276 height 18
click at [119, 136] on div "Week 6 1 task Complete" at bounding box center [134, 144] width 121 height 22
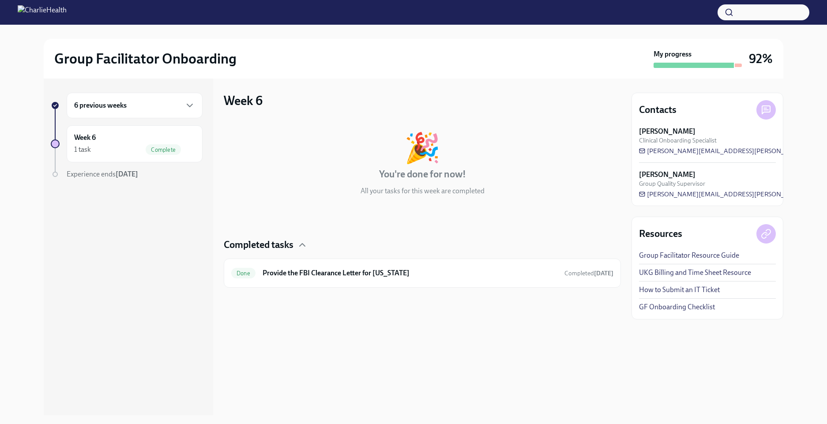
click at [118, 111] on div "6 previous weeks" at bounding box center [135, 106] width 136 height 26
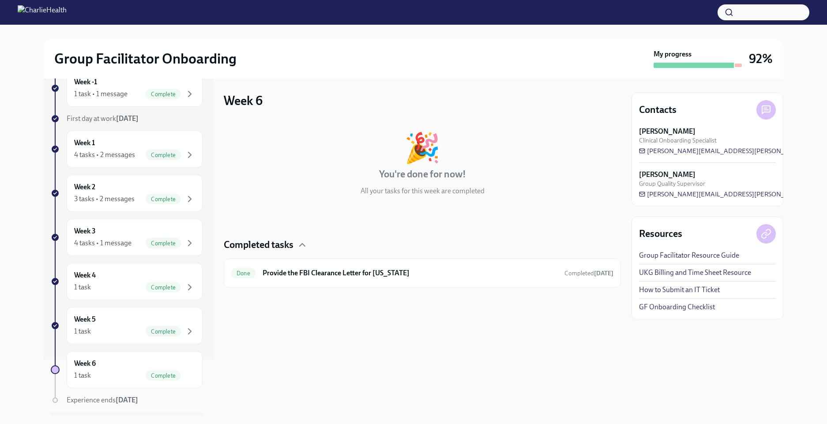
scroll to position [81, 0]
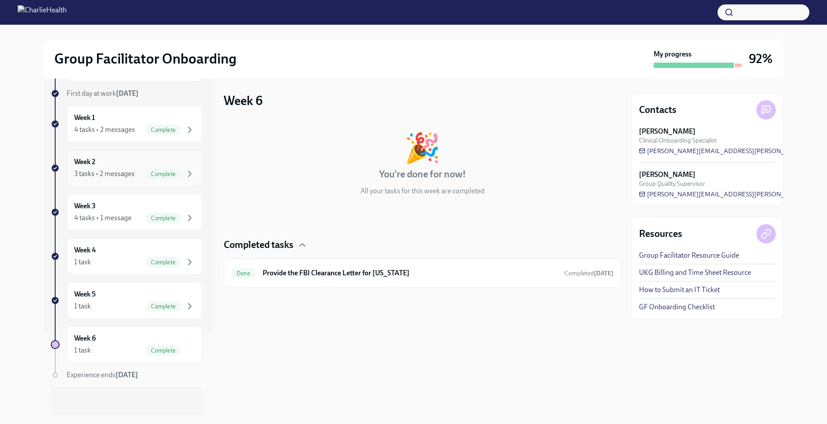
click at [154, 162] on div "Week 2 3 tasks • 2 messages Complete" at bounding box center [134, 168] width 121 height 22
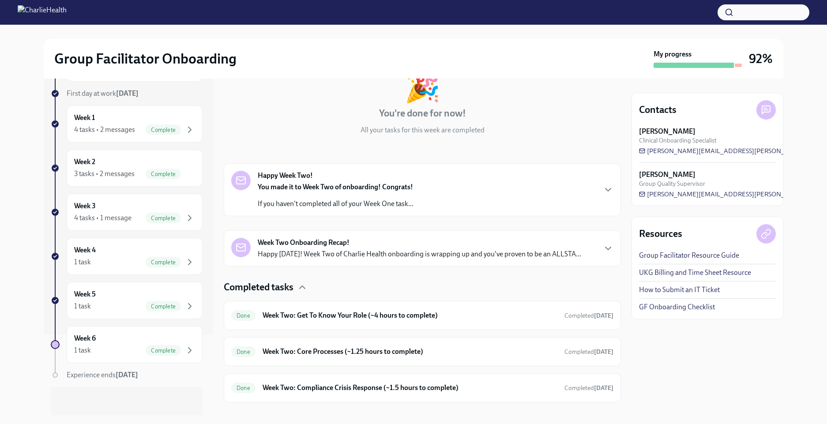
scroll to position [76, 0]
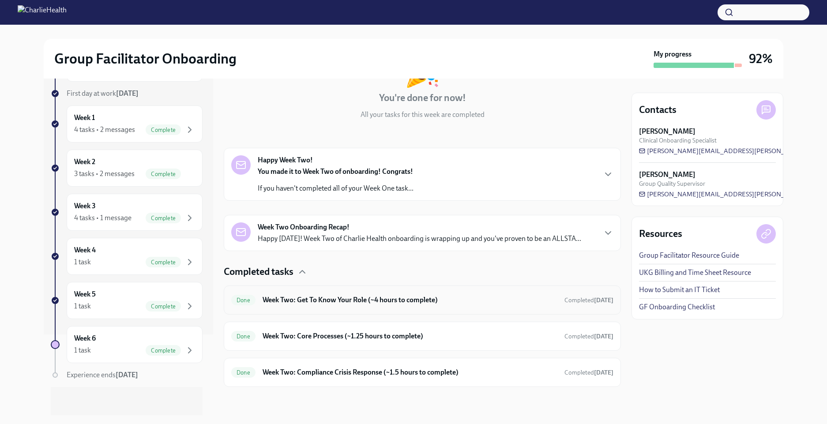
click at [297, 299] on h6 "Week Two: Get To Know Your Role (~4 hours to complete)" at bounding box center [410, 300] width 295 height 10
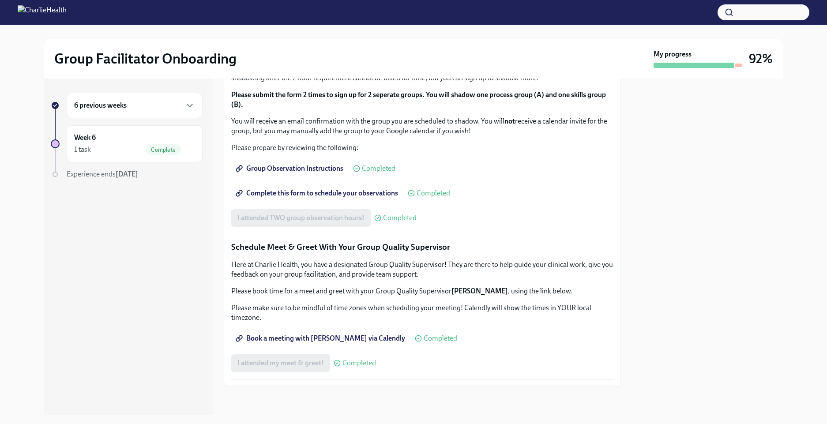
scroll to position [749, 0]
click at [146, 101] on div "6 previous weeks" at bounding box center [134, 105] width 121 height 11
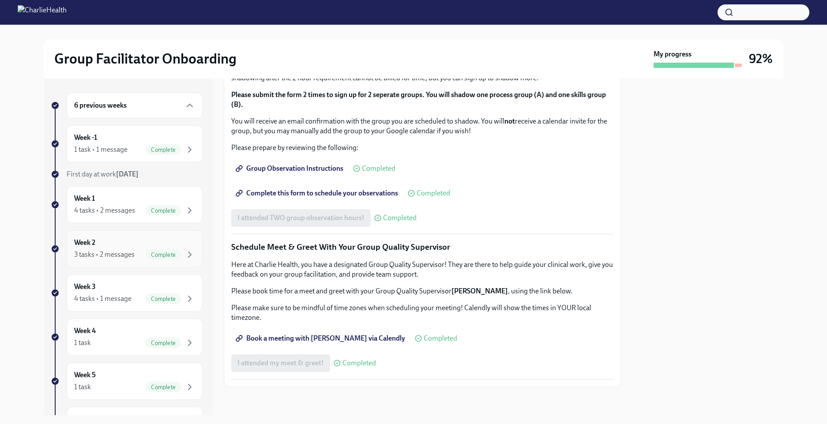
click at [148, 243] on div "Week 2 3 tasks • 2 messages Complete" at bounding box center [134, 249] width 121 height 22
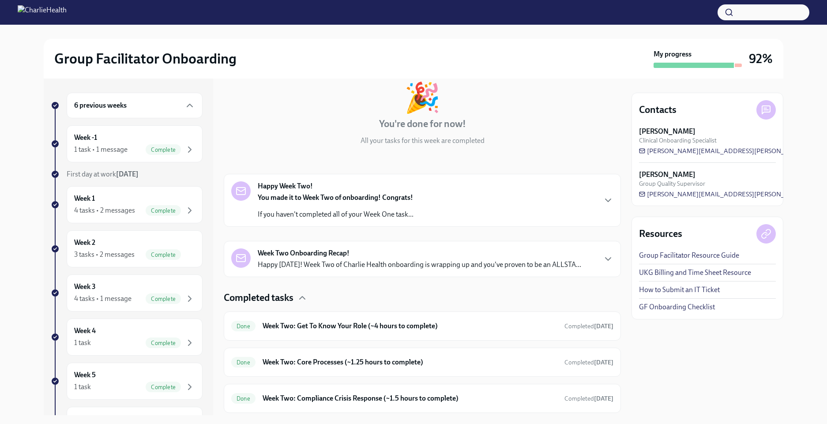
scroll to position [76, 0]
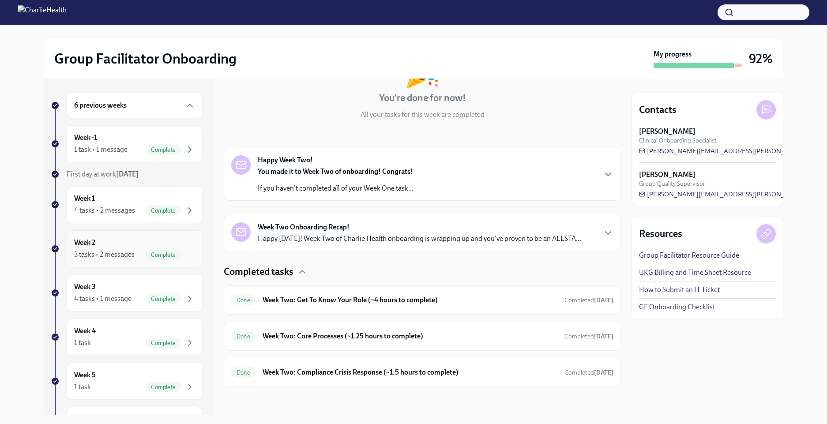
click at [162, 238] on div "Week 2 3 tasks • 2 messages Complete" at bounding box center [134, 249] width 121 height 22
click at [141, 246] on div "Week 2 3 tasks • 2 messages Complete" at bounding box center [134, 249] width 121 height 22
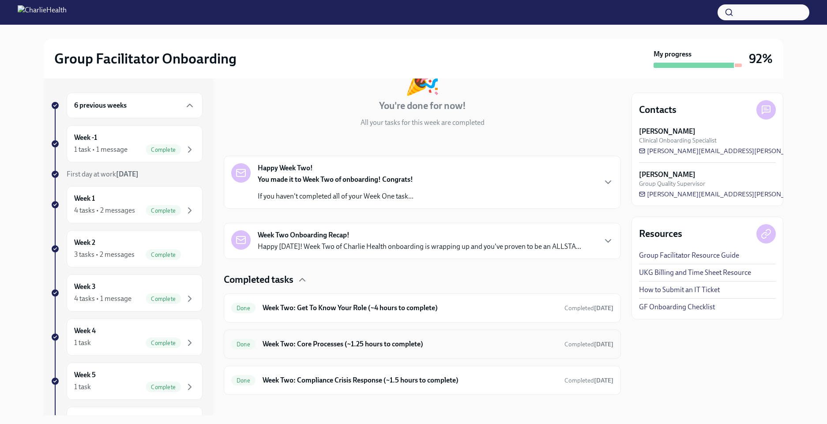
scroll to position [0, 0]
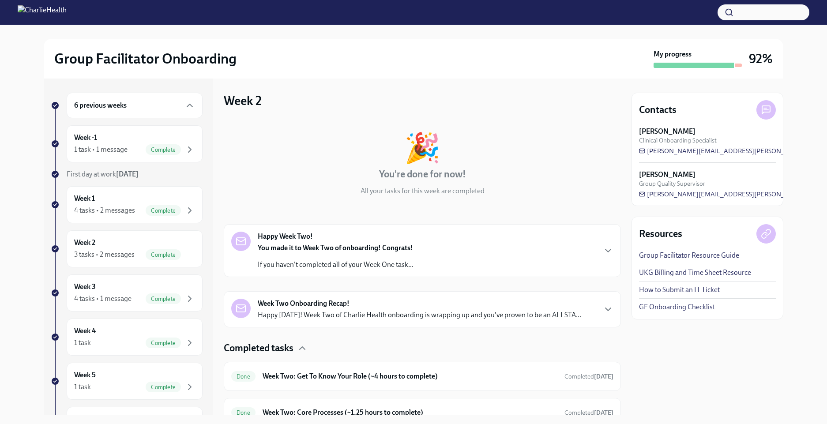
click at [745, 60] on div "My progress 92%" at bounding box center [713, 58] width 119 height 19
click at [151, 106] on div "6 previous weeks" at bounding box center [134, 105] width 121 height 11
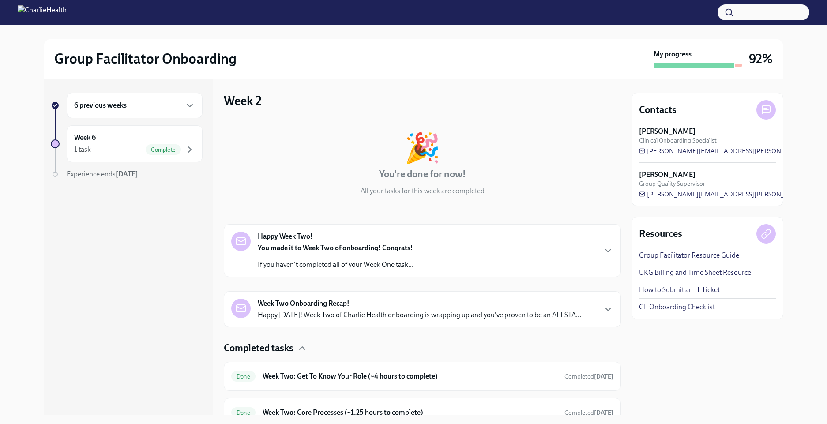
click at [151, 106] on div "6 previous weeks" at bounding box center [134, 105] width 121 height 11
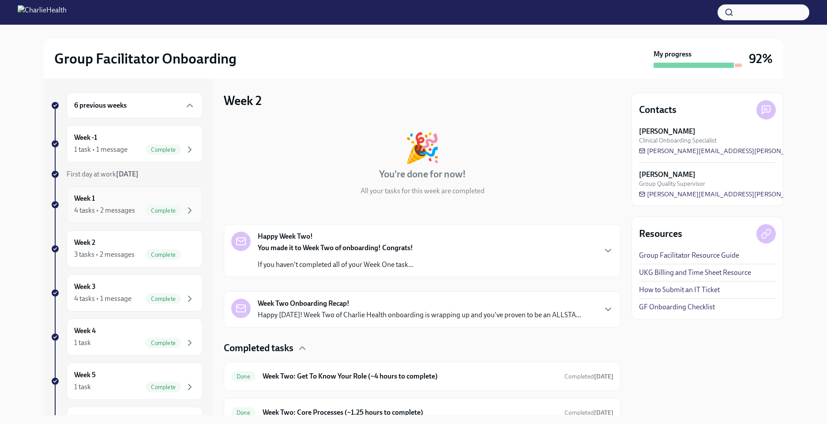
click at [171, 206] on div "Complete" at bounding box center [163, 210] width 35 height 11
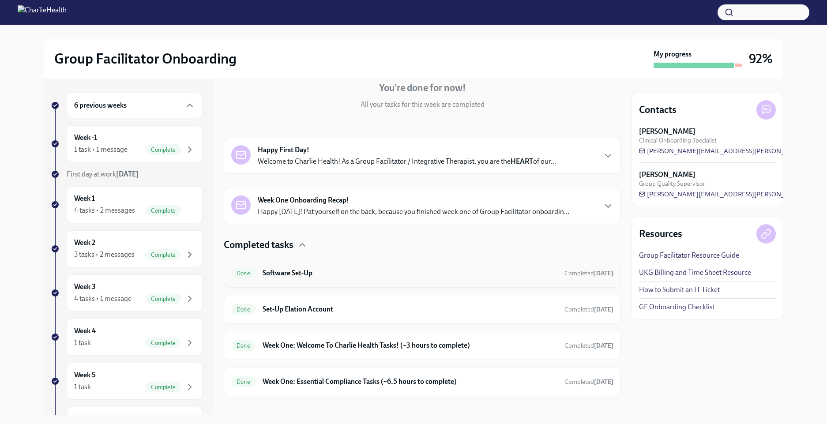
scroll to position [96, 0]
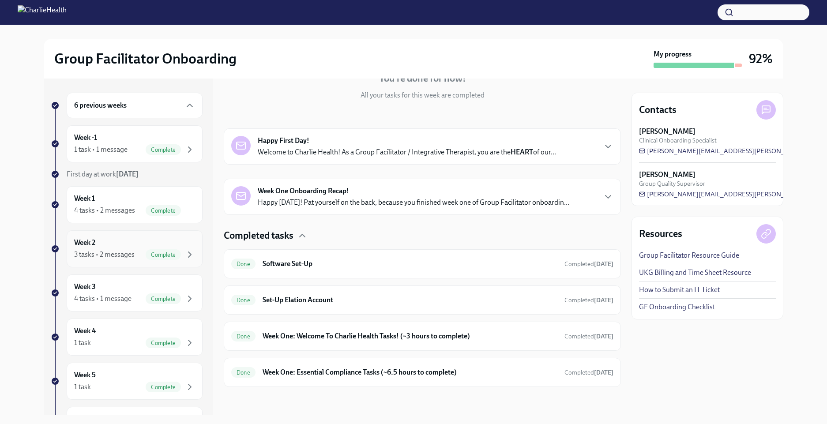
click at [146, 238] on div "Week 2 3 tasks • 2 messages Complete" at bounding box center [134, 249] width 121 height 22
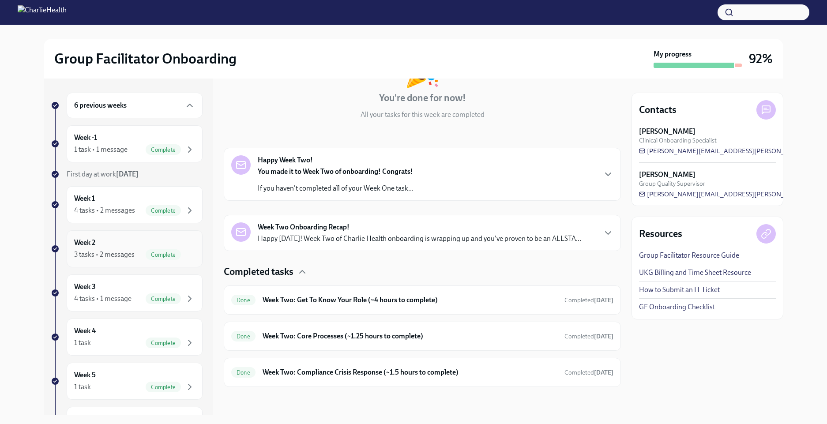
scroll to position [76, 0]
click at [112, 299] on div "4 tasks • 1 message" at bounding box center [102, 299] width 57 height 10
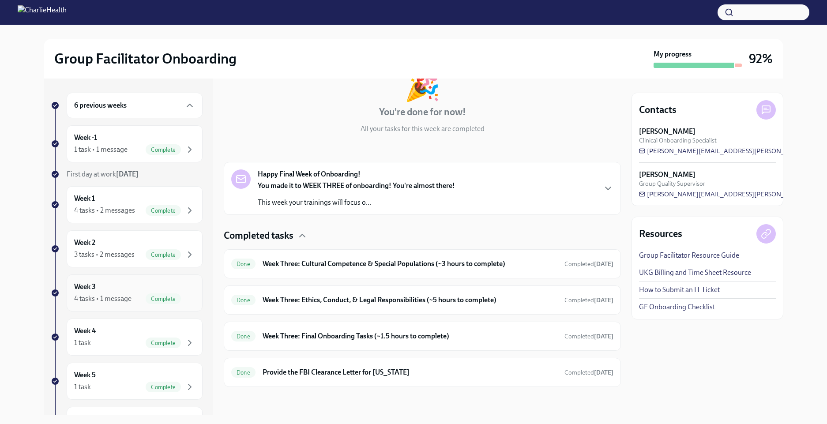
scroll to position [62, 0]
click at [119, 330] on div "Week 4 1 task Complete" at bounding box center [134, 337] width 121 height 22
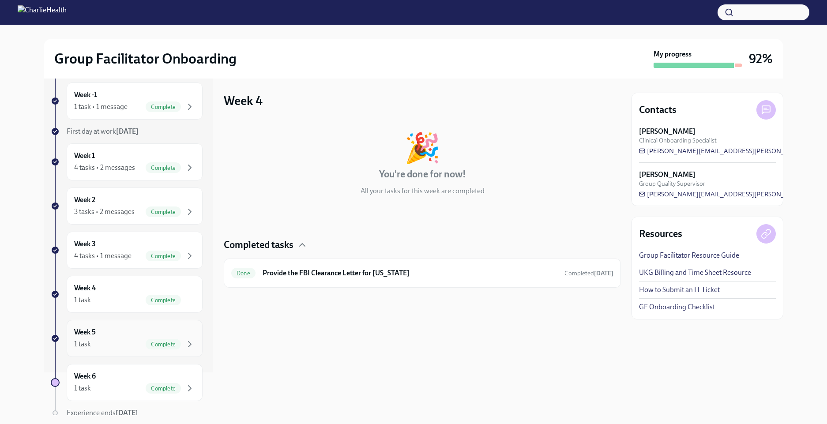
scroll to position [81, 0]
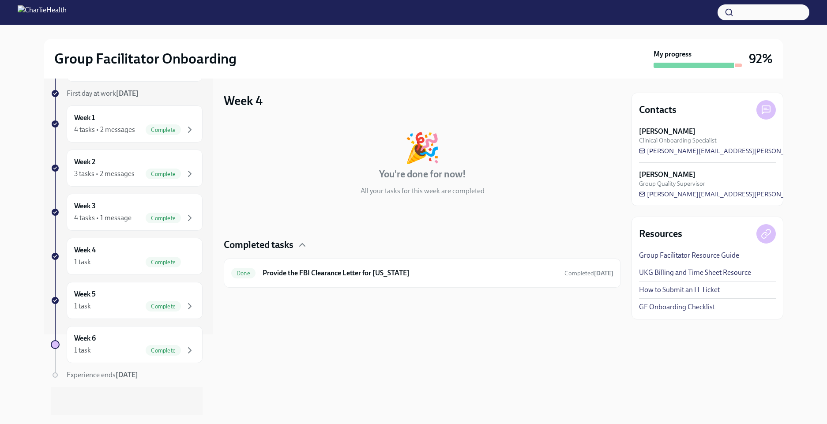
click at [108, 375] on span "Experience ends Oct 21st" at bounding box center [103, 375] width 72 height 8
click at [106, 347] on div "1 task Complete" at bounding box center [134, 350] width 121 height 11
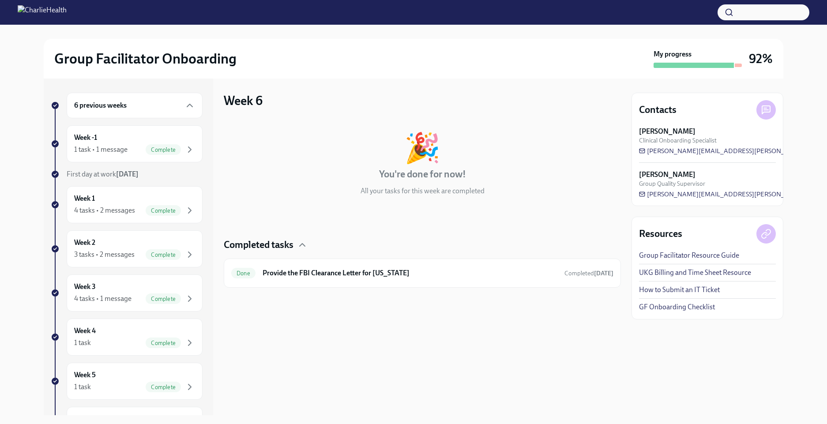
click at [132, 105] on div "6 previous weeks" at bounding box center [134, 105] width 121 height 11
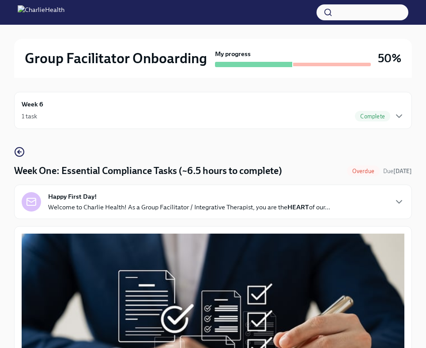
scroll to position [740, 0]
